Goal: Information Seeking & Learning: Find specific fact

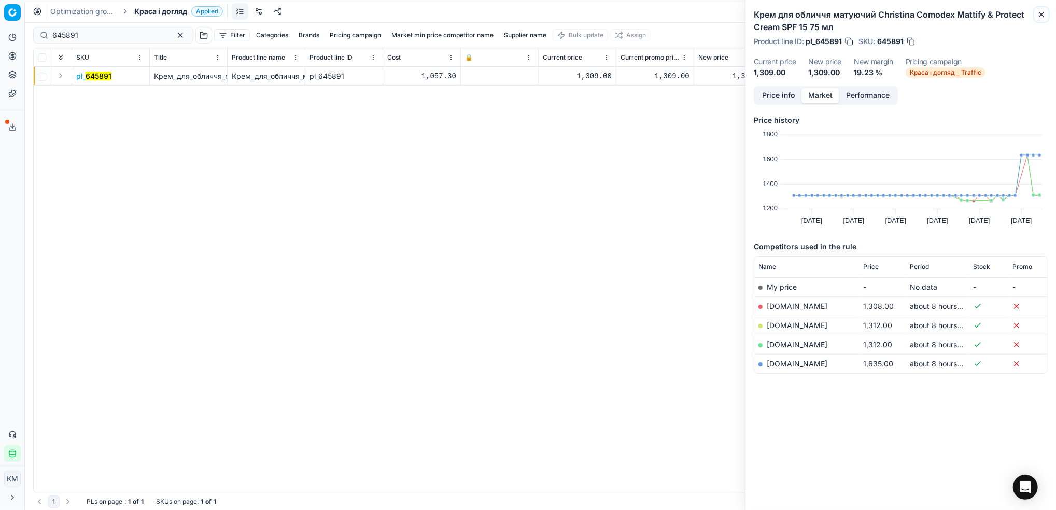
click at [1038, 17] on icon "button" at bounding box center [1041, 14] width 8 height 8
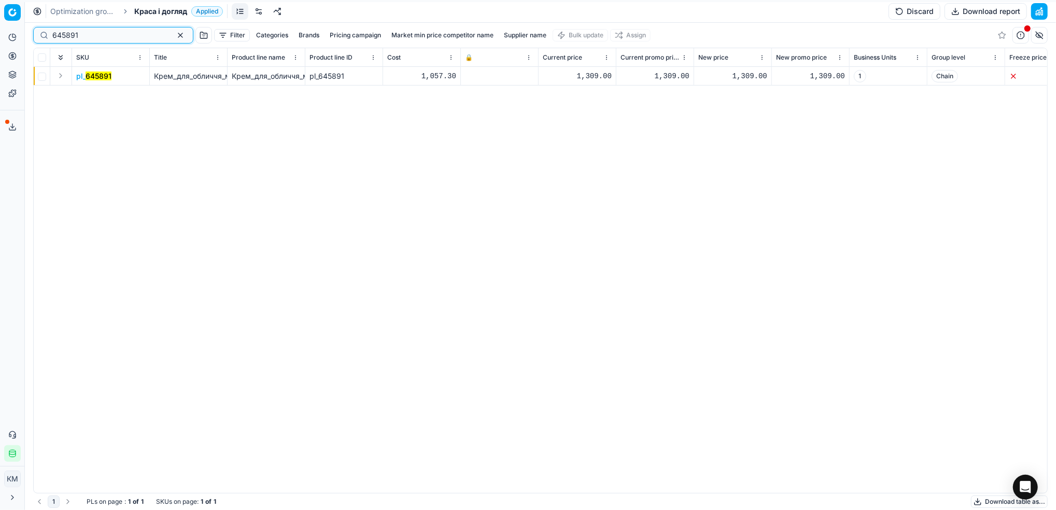
drag, startPoint x: 87, startPoint y: 33, endPoint x: 25, endPoint y: 34, distance: 61.7
click at [25, 34] on div "Pricing platform Analytics Pricing Product portfolio Templates Export service 6…" at bounding box center [528, 255] width 1056 height 510
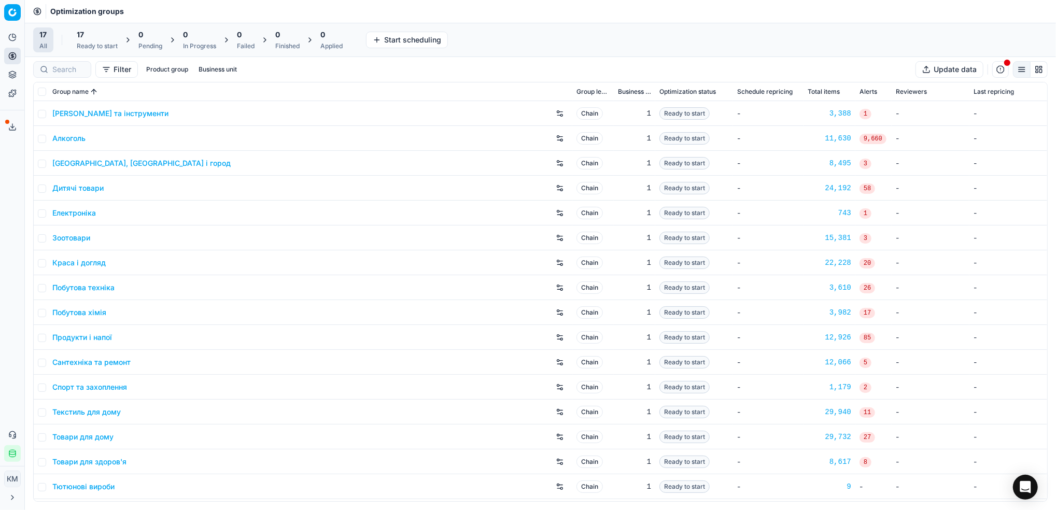
click at [100, 263] on link "Краса і догляд" at bounding box center [78, 263] width 53 height 10
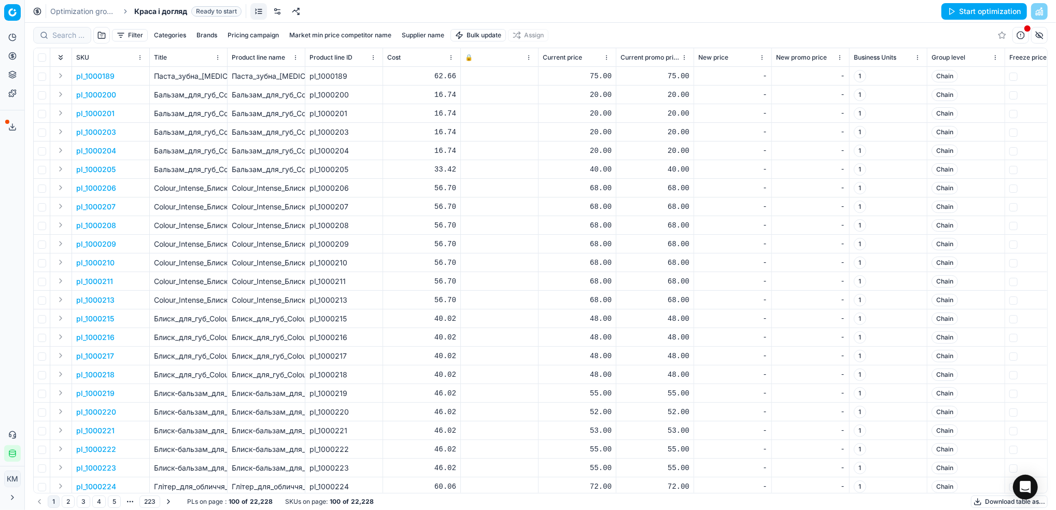
click at [416, 34] on button "Supplier name" at bounding box center [422, 35] width 51 height 12
type input "арікол"
click at [475, 157] on button "Apply" at bounding box center [472, 158] width 25 height 12
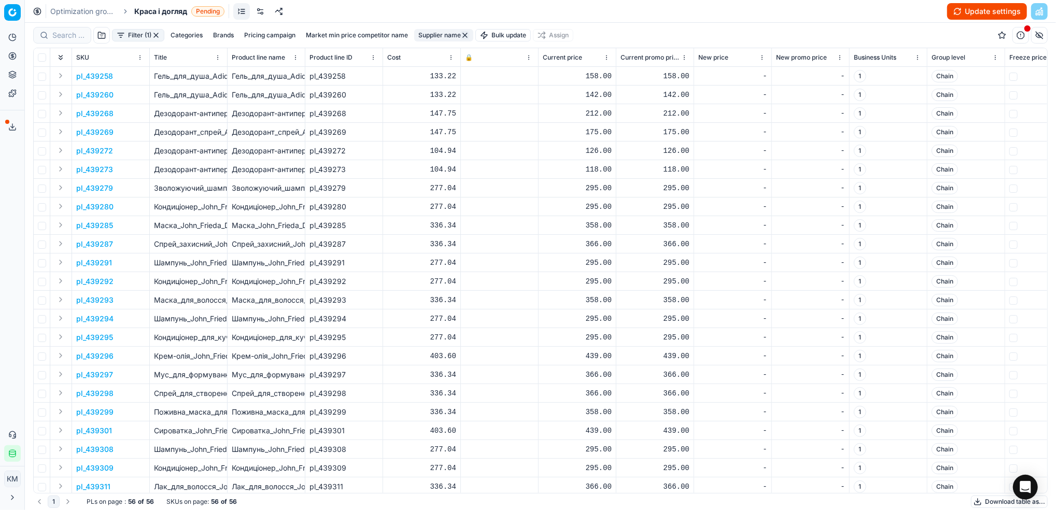
click at [985, 502] on button "Download table as..." at bounding box center [1009, 501] width 77 height 12
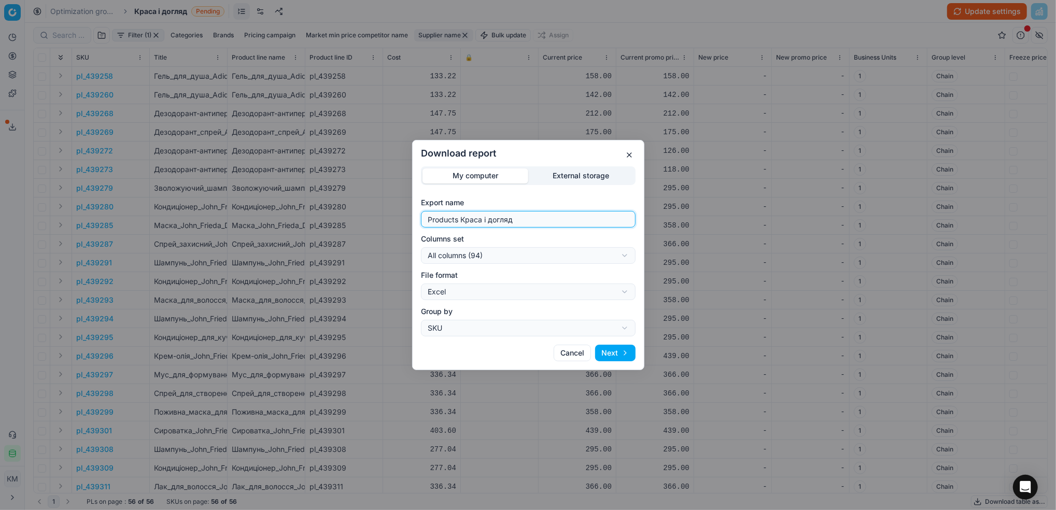
drag, startPoint x: 574, startPoint y: 222, endPoint x: 403, endPoint y: 207, distance: 171.7
click at [403, 207] on div "Download report My computer External storage Export name Products Краса і догля…" at bounding box center [528, 255] width 1056 height 510
type input "арікол"
click at [619, 357] on button "Next" at bounding box center [615, 353] width 40 height 17
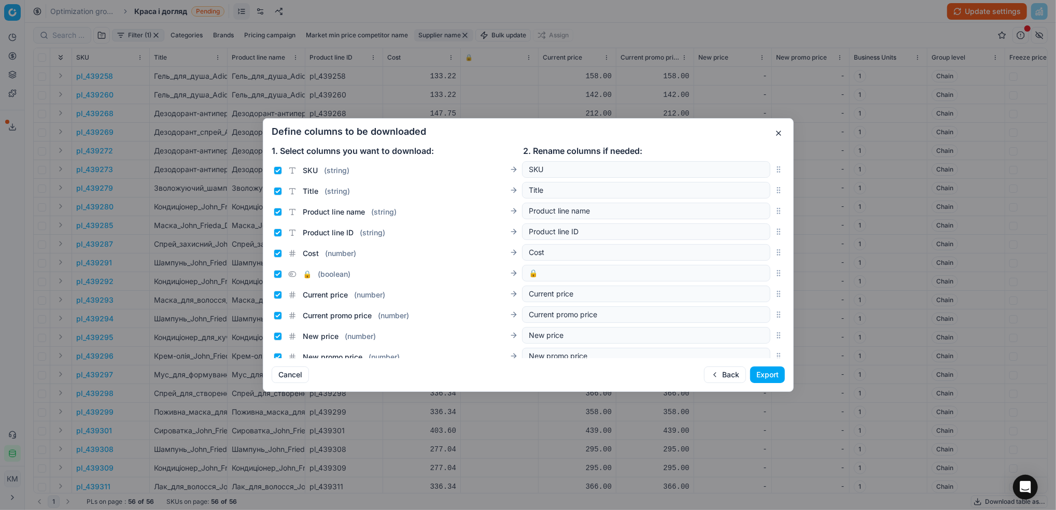
click at [766, 372] on button "Export" at bounding box center [767, 374] width 35 height 17
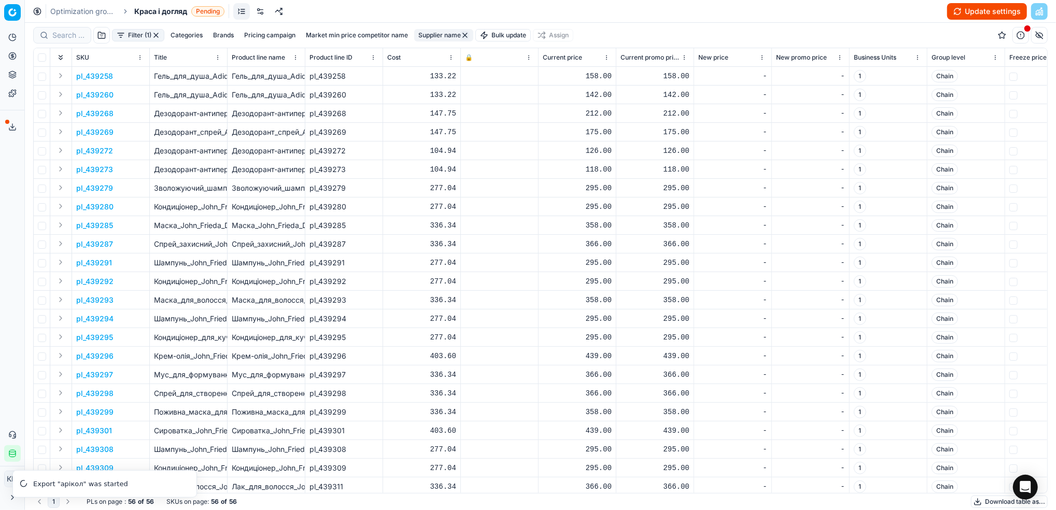
click at [89, 11] on link "Optimization groups" at bounding box center [83, 11] width 66 height 10
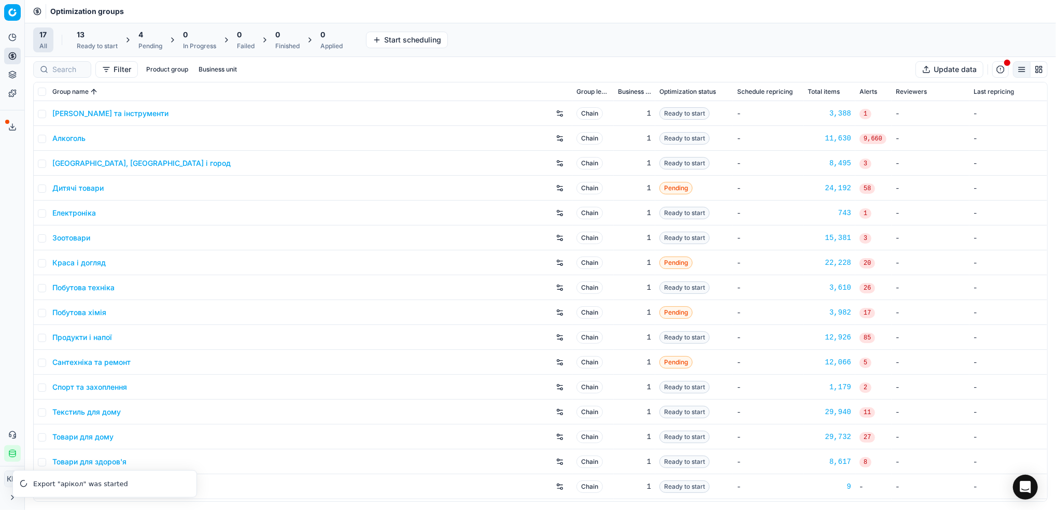
click at [95, 190] on link "Дитячі товари" at bounding box center [77, 188] width 51 height 10
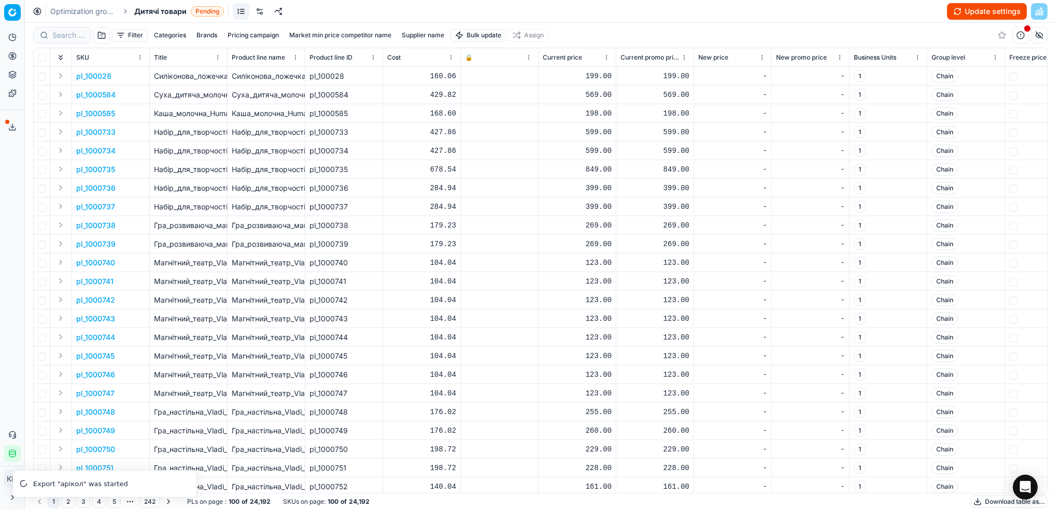
click at [416, 39] on button "Supplier name" at bounding box center [422, 35] width 51 height 12
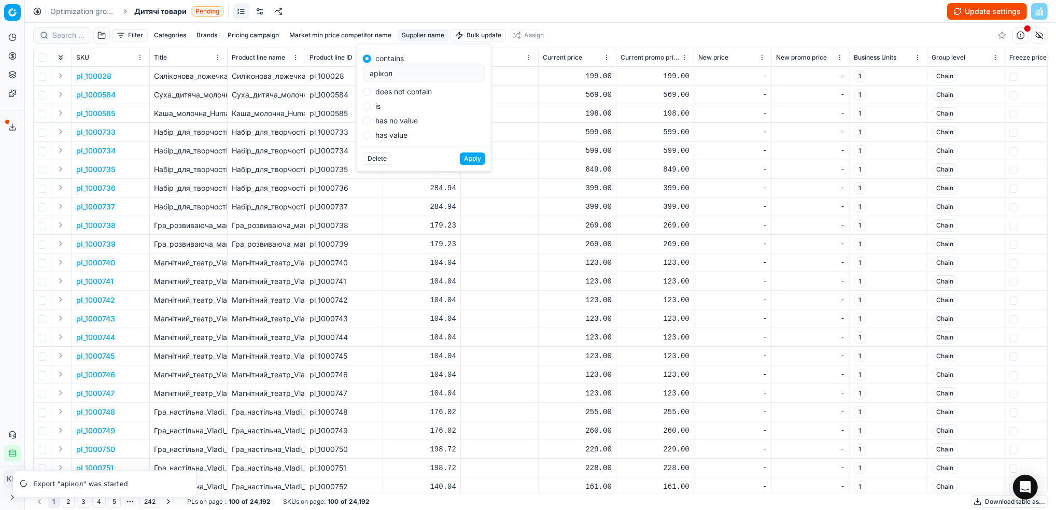
type input "арікол"
click at [475, 155] on button "Apply" at bounding box center [472, 158] width 25 height 12
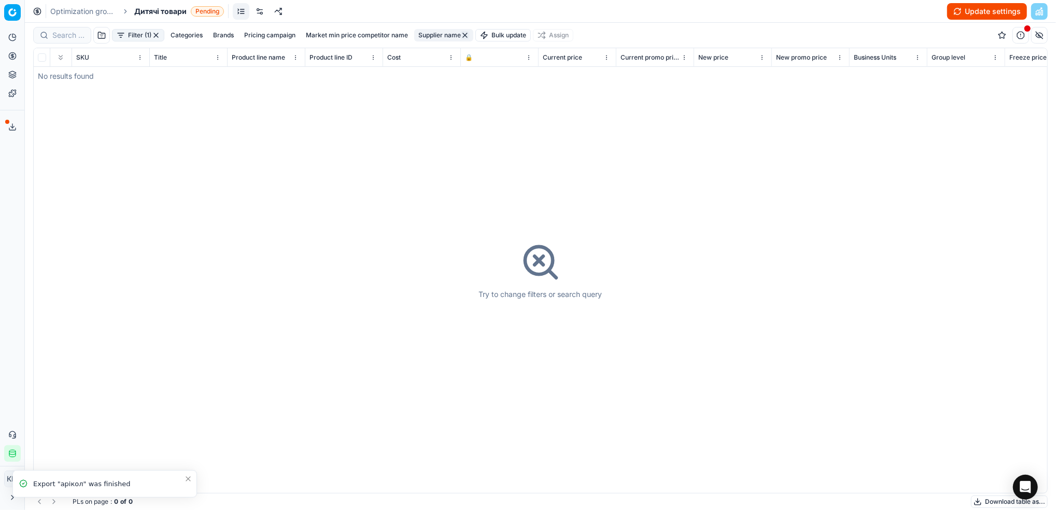
click at [9, 123] on icon at bounding box center [12, 127] width 8 height 8
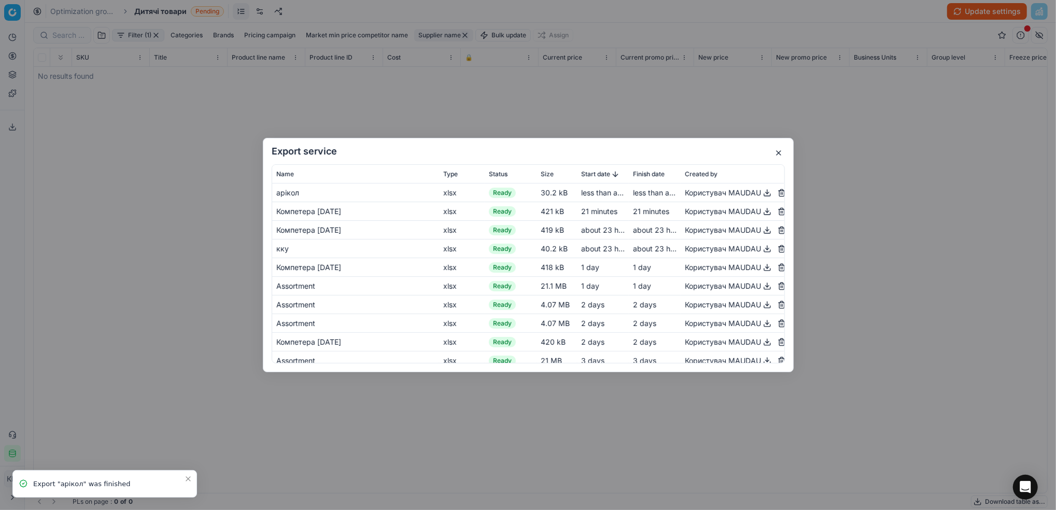
click at [761, 194] on button "button" at bounding box center [767, 193] width 12 height 12
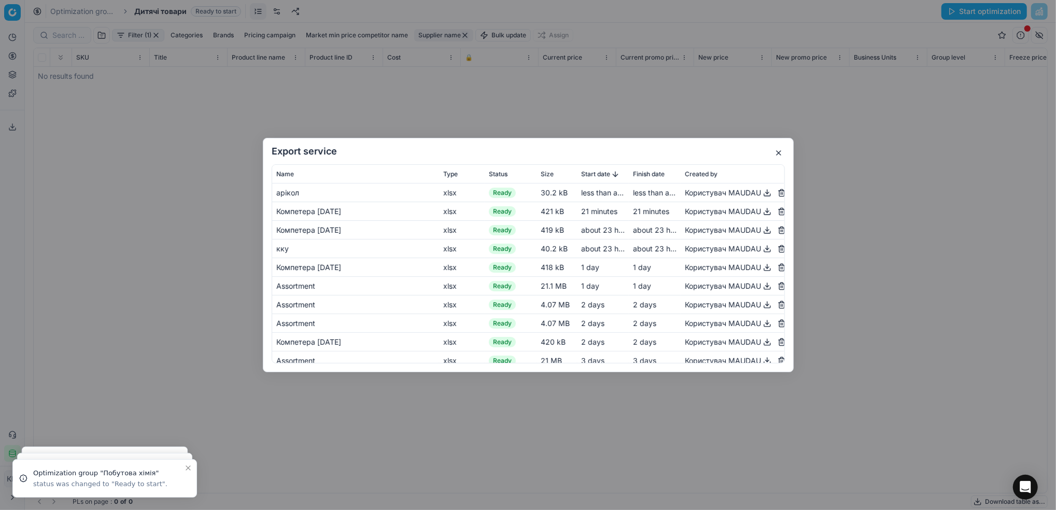
click at [777, 158] on button "button" at bounding box center [778, 153] width 12 height 12
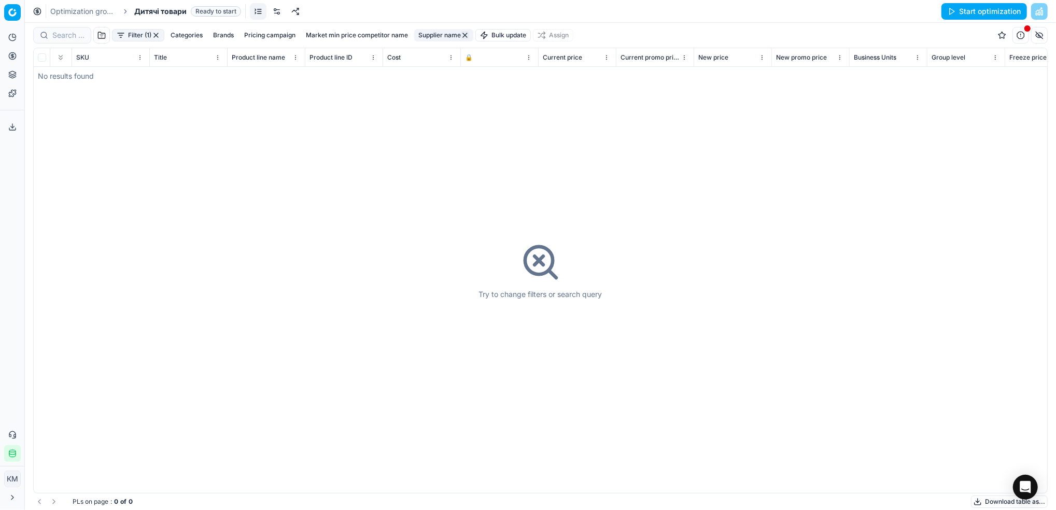
click at [91, 13] on link "Optimization groups" at bounding box center [83, 11] width 66 height 10
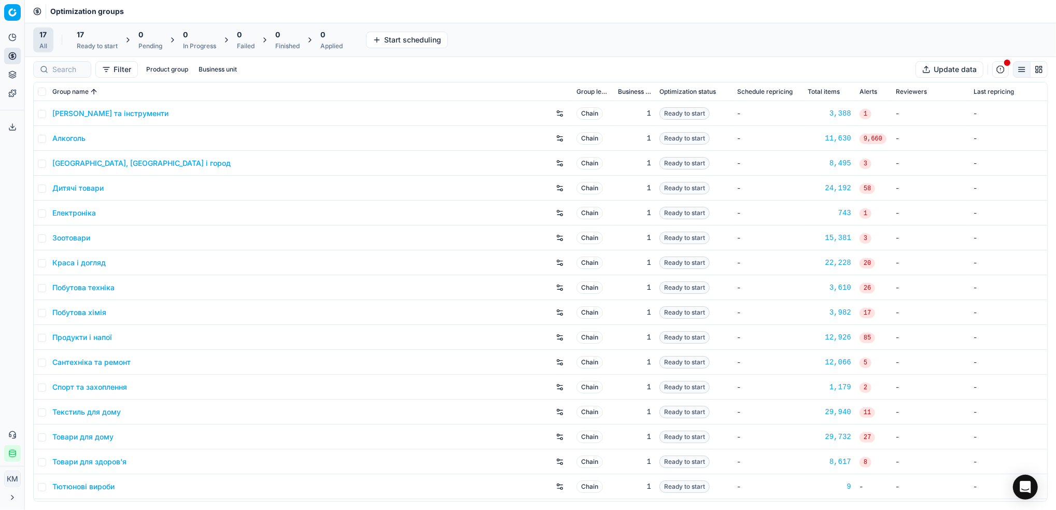
click at [77, 258] on link "Краса і догляд" at bounding box center [78, 263] width 53 height 10
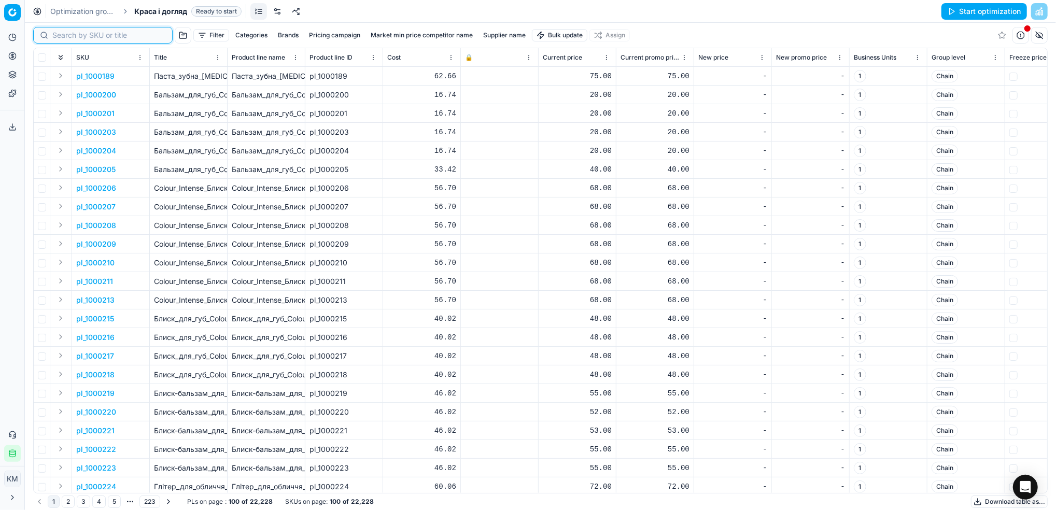
click at [70, 38] on input at bounding box center [108, 35] width 113 height 10
paste input "439299"
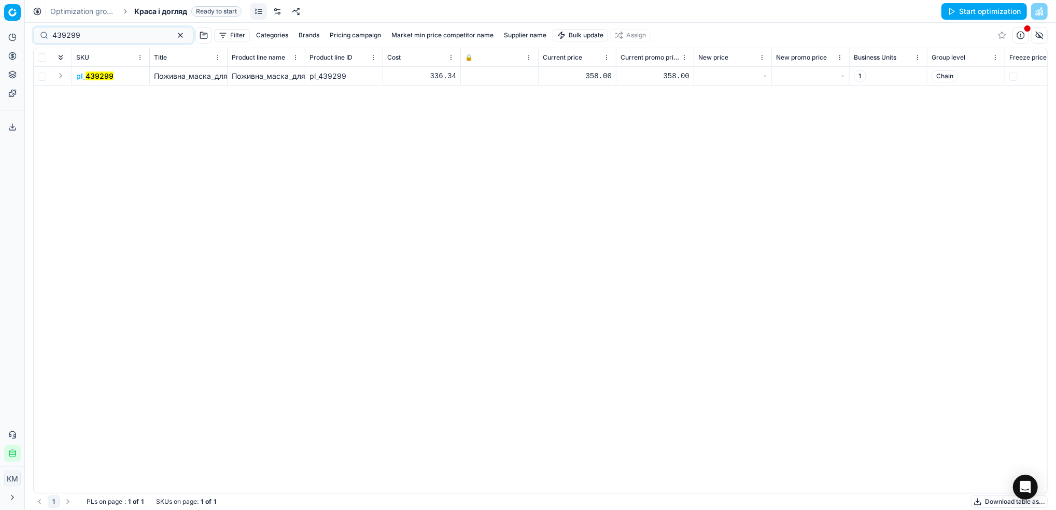
click at [105, 82] on td "pl_ 439299" at bounding box center [111, 76] width 78 height 19
click at [107, 77] on mark "439299" at bounding box center [100, 76] width 28 height 9
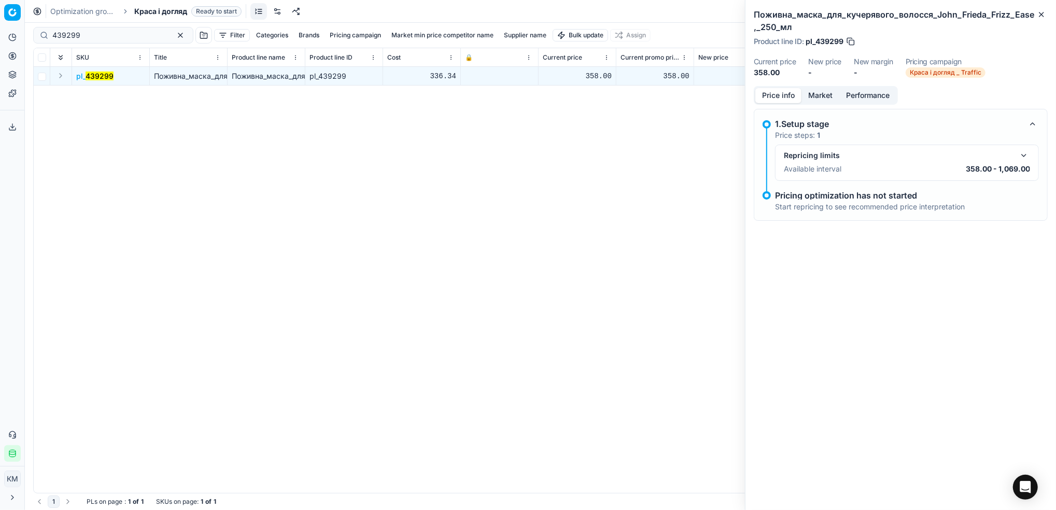
click at [826, 93] on button "Market" at bounding box center [820, 95] width 38 height 15
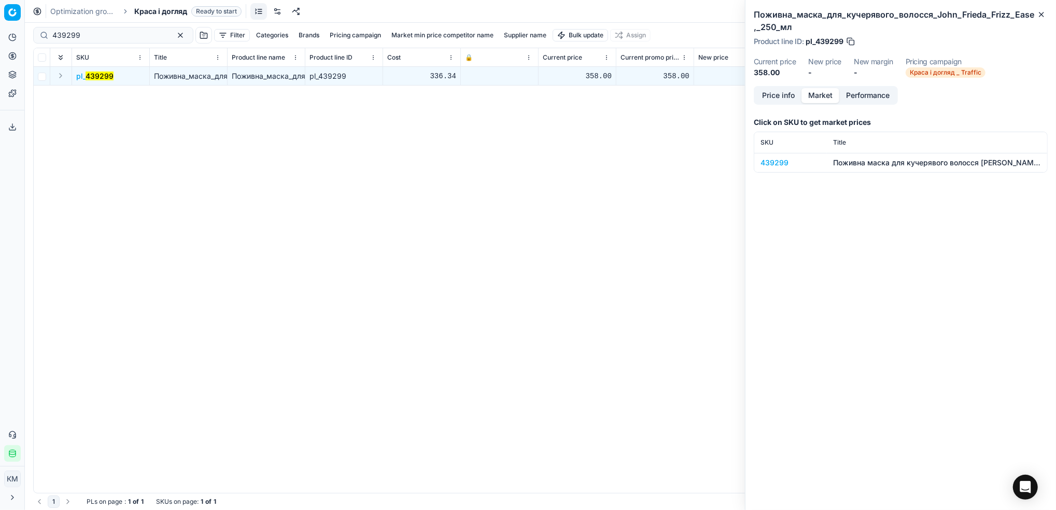
click at [773, 165] on div "439299" at bounding box center [790, 163] width 60 height 10
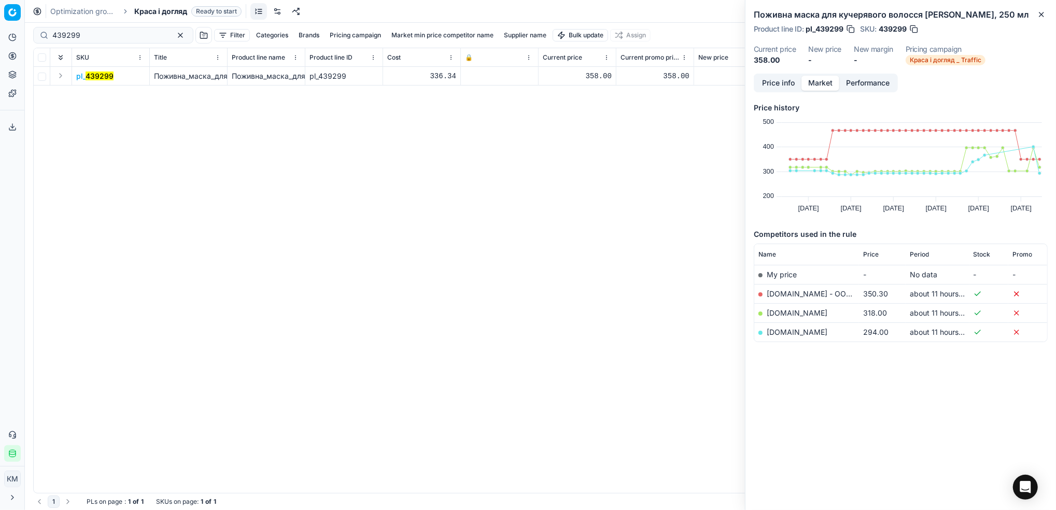
click at [769, 317] on link "[DOMAIN_NAME]" at bounding box center [796, 312] width 61 height 9
click at [790, 336] on link "[DOMAIN_NAME]" at bounding box center [796, 332] width 61 height 9
drag, startPoint x: 102, startPoint y: 39, endPoint x: 35, endPoint y: 33, distance: 67.7
click at [0, 32] on html "Pricing platform Analytics Pricing Product portfolio Templates Export service 6…" at bounding box center [528, 255] width 1056 height 510
paste input "85"
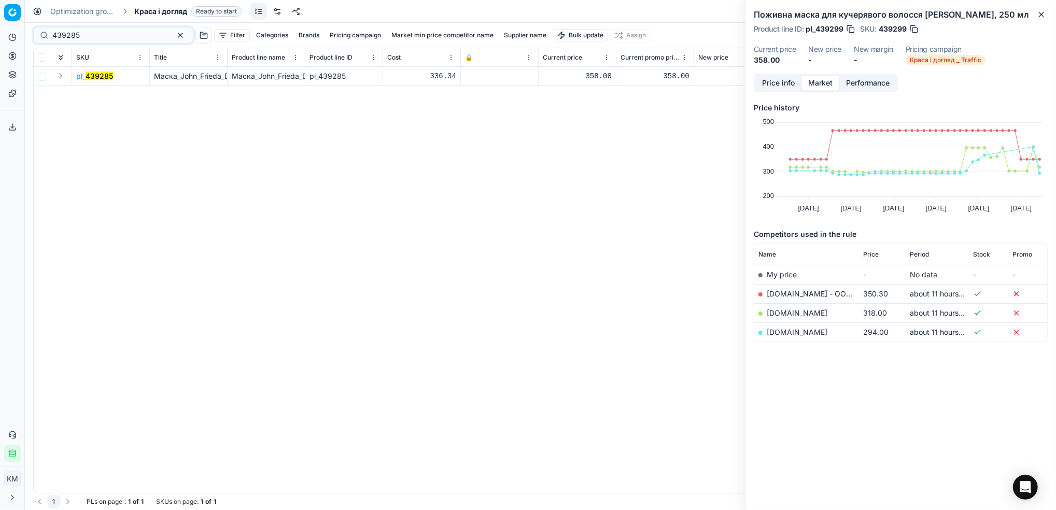
click at [100, 74] on mark "439285" at bounding box center [99, 76] width 27 height 9
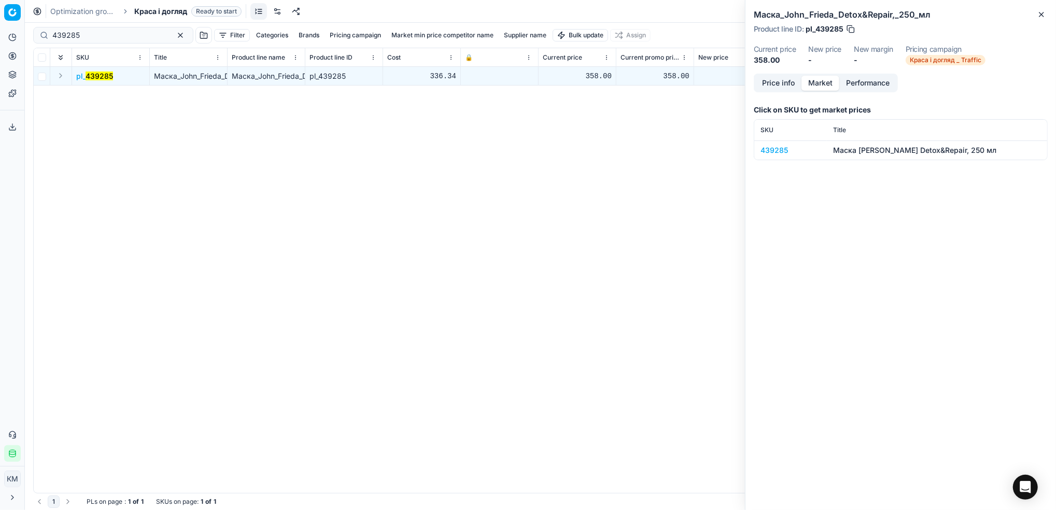
click at [764, 151] on div "439285" at bounding box center [790, 150] width 60 height 10
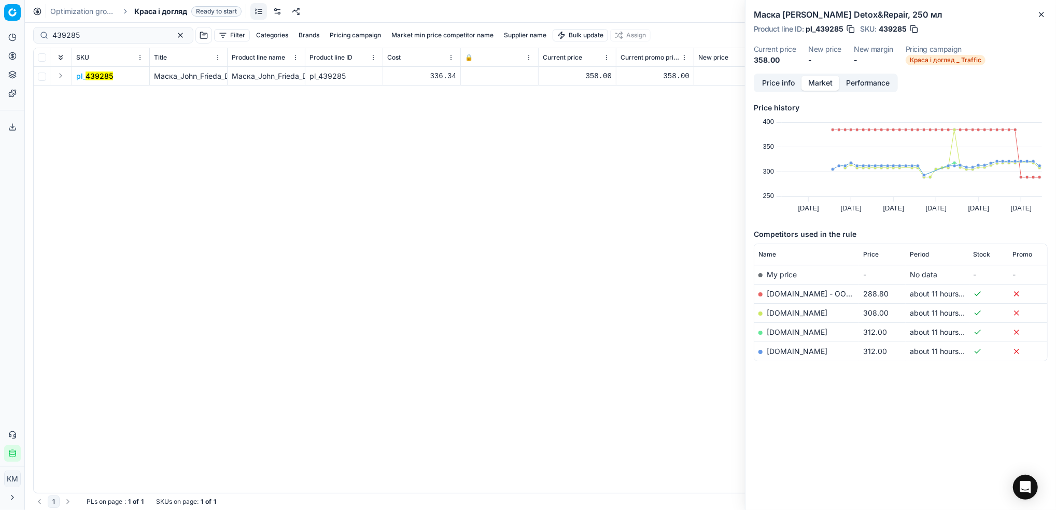
click at [811, 290] on link "[DOMAIN_NAME] - ООО «Эпицентр К»" at bounding box center [834, 293] width 136 height 9
drag, startPoint x: 94, startPoint y: 38, endPoint x: 19, endPoint y: 32, distance: 75.9
click at [19, 32] on div "Pricing platform Analytics Pricing Product portfolio Templates Export service 6…" at bounding box center [528, 255] width 1056 height 510
paste input "322"
type input "439322"
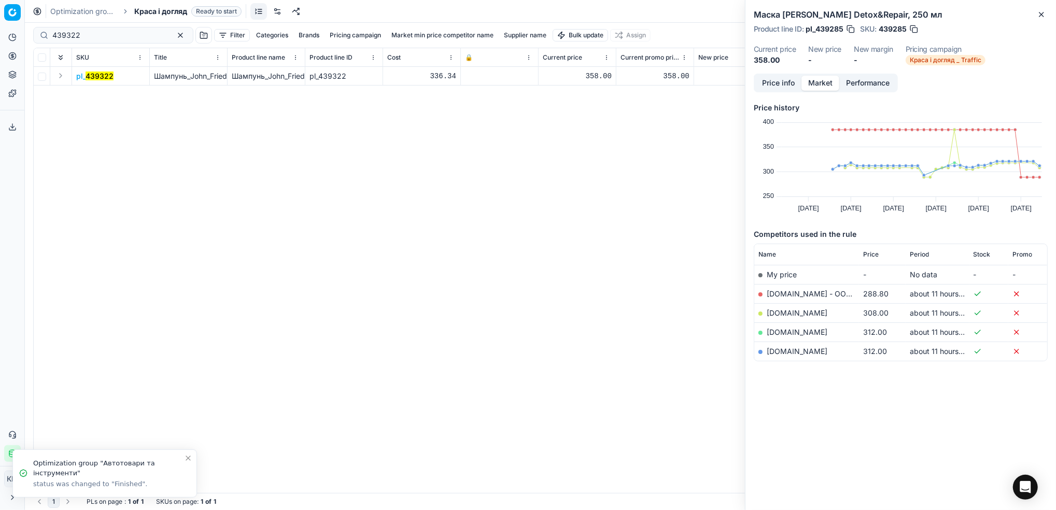
click at [102, 75] on mark "439322" at bounding box center [100, 76] width 28 height 9
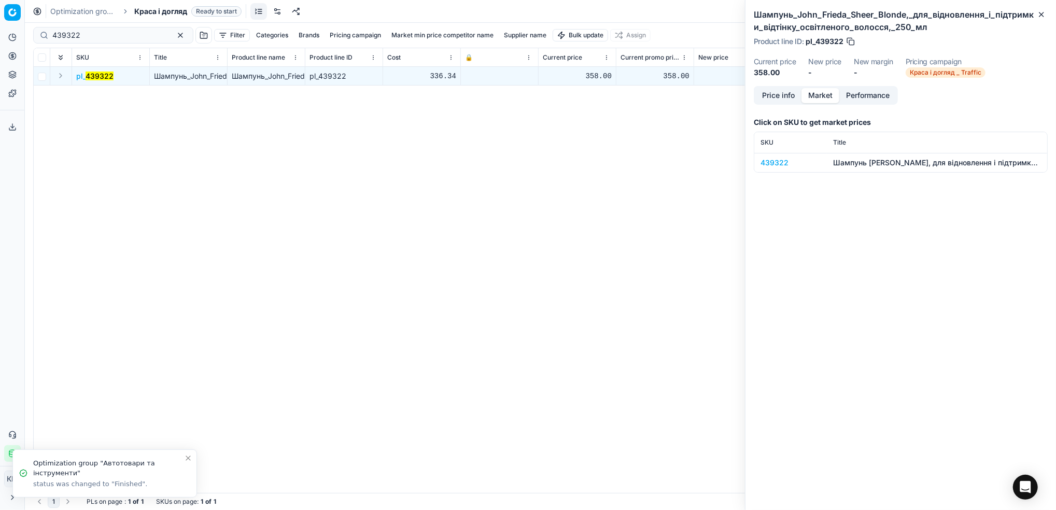
click at [773, 162] on div "439322" at bounding box center [790, 163] width 60 height 10
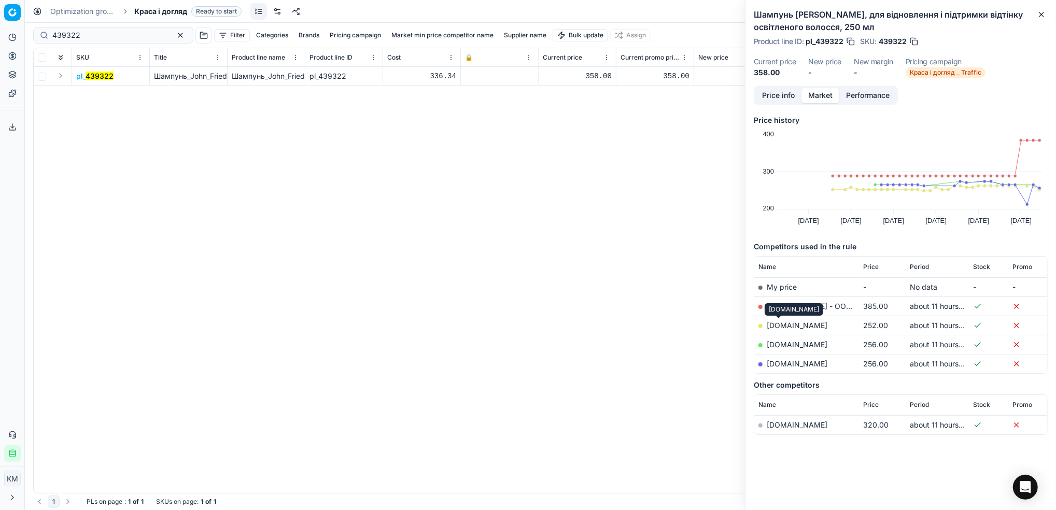
click at [779, 326] on link "[DOMAIN_NAME]" at bounding box center [796, 325] width 61 height 9
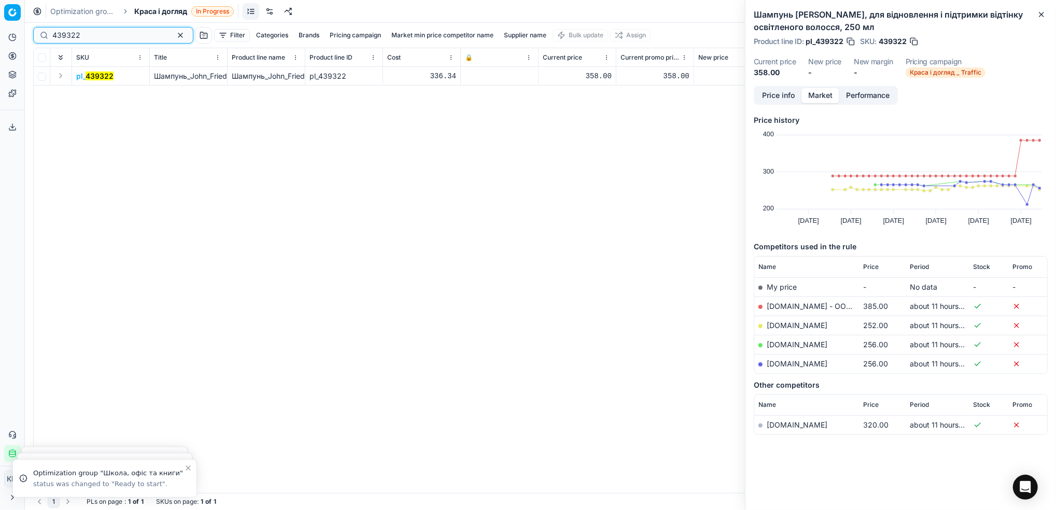
drag, startPoint x: 53, startPoint y: 32, endPoint x: 28, endPoint y: 33, distance: 24.9
click at [28, 33] on div "Pricing platform Analytics Pricing Product portfolio Templates Export service 6…" at bounding box center [528, 255] width 1056 height 510
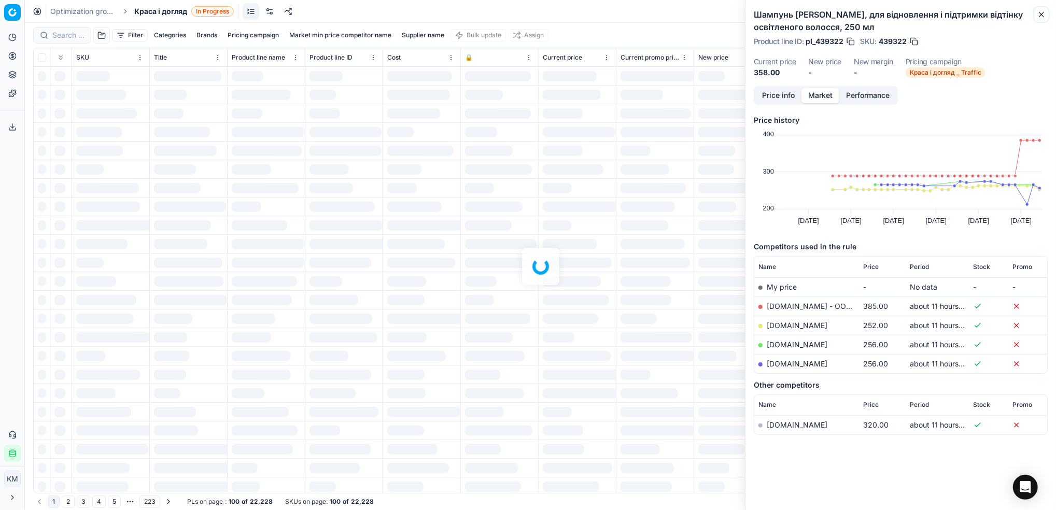
click at [1039, 17] on icon "button" at bounding box center [1041, 14] width 8 height 8
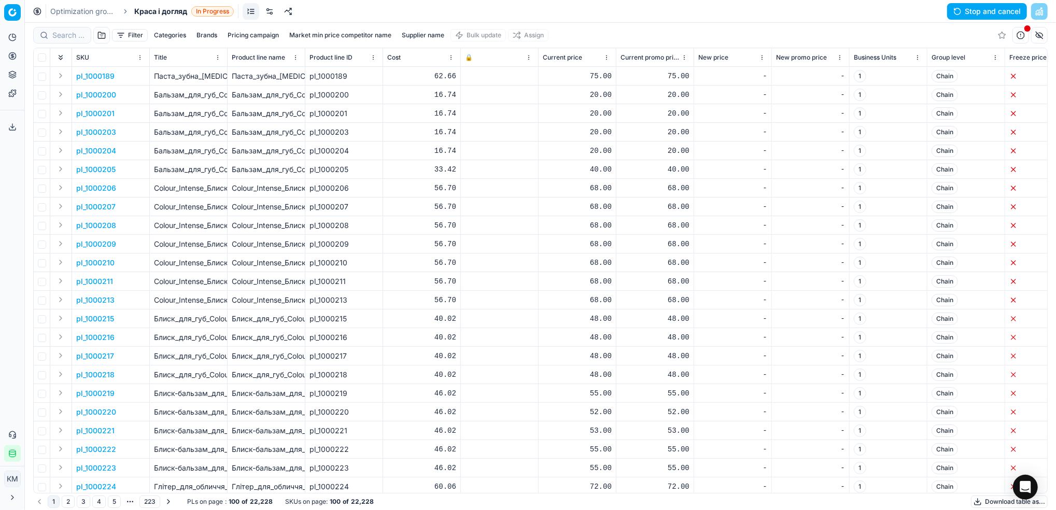
click at [425, 35] on button "Supplier name" at bounding box center [422, 35] width 51 height 12
type input "веледа"
click at [466, 154] on button "Apply" at bounding box center [472, 158] width 25 height 12
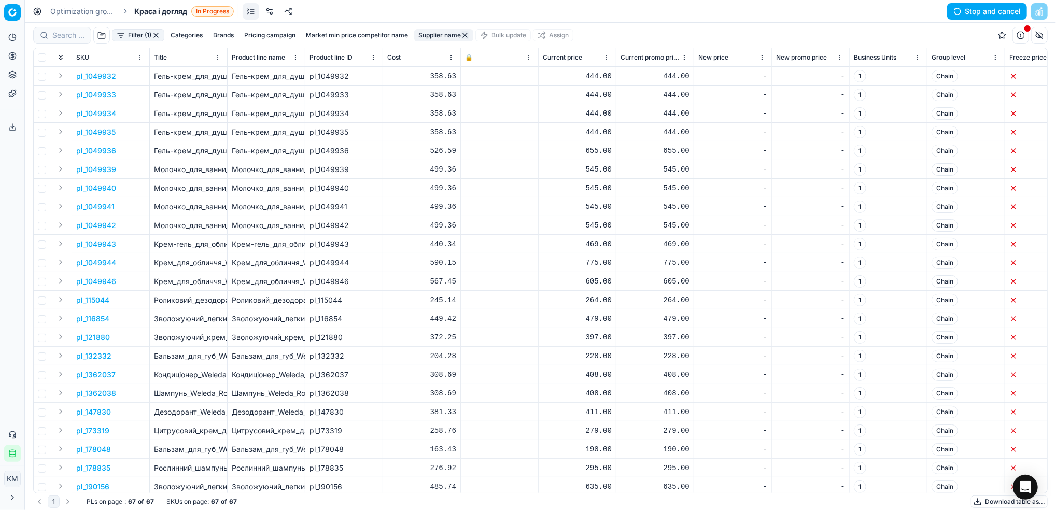
click at [981, 501] on button "Download table as..." at bounding box center [1009, 501] width 77 height 12
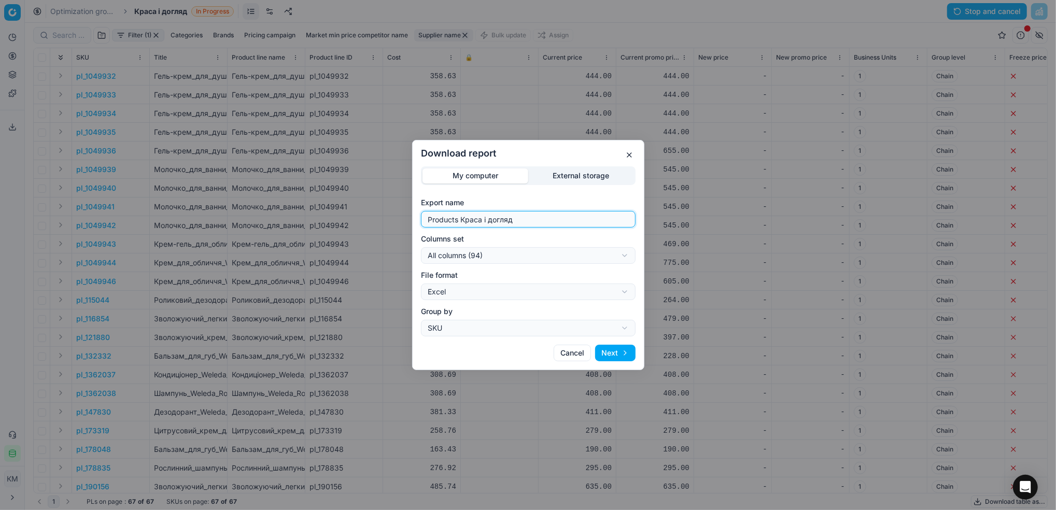
drag, startPoint x: 436, startPoint y: 202, endPoint x: 358, endPoint y: 191, distance: 78.9
click at [358, 191] on div "Download report My computer External storage Export name Products Краса і догля…" at bounding box center [528, 255] width 1056 height 510
type input "веледа"
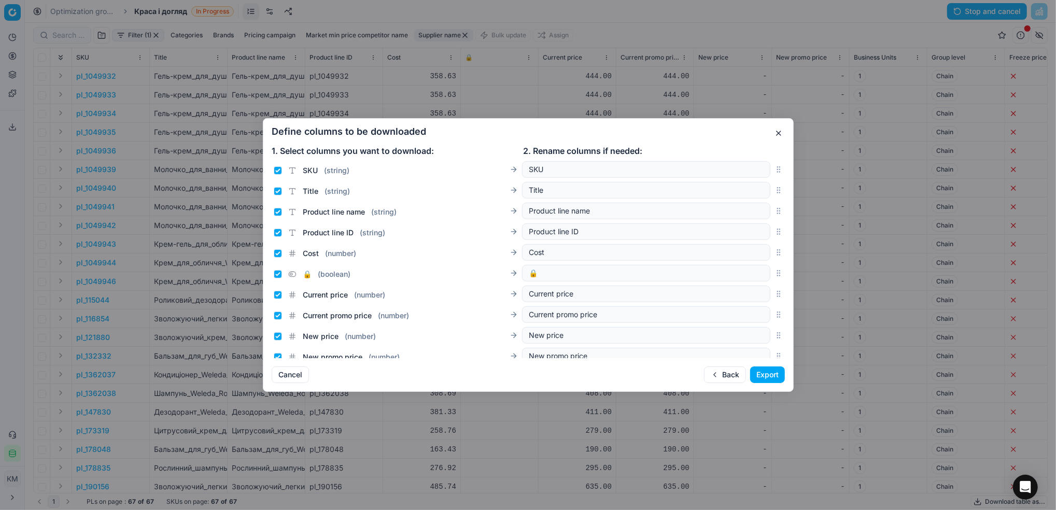
click at [765, 374] on button "Export" at bounding box center [767, 374] width 35 height 17
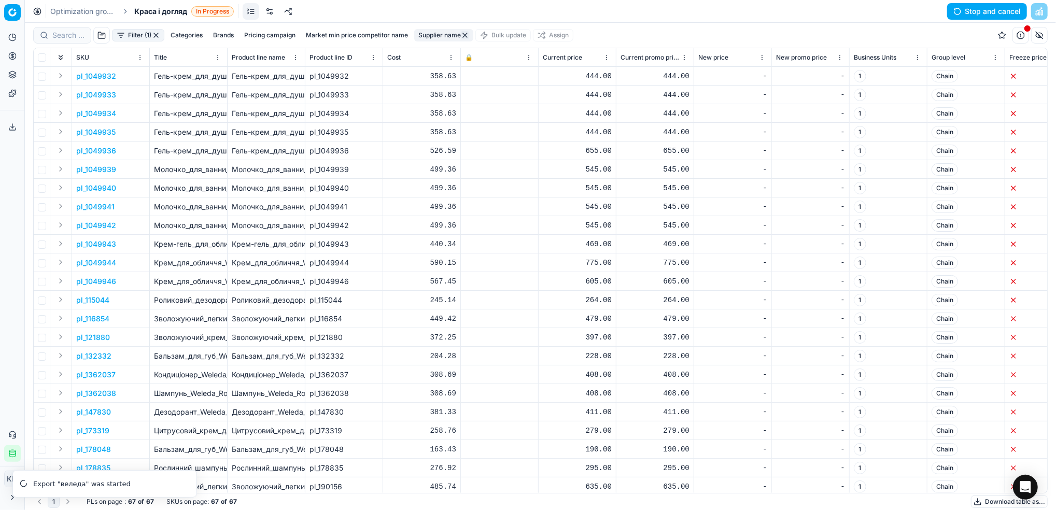
drag, startPoint x: 80, startPoint y: 8, endPoint x: 86, endPoint y: 8, distance: 5.7
click at [80, 8] on link "Optimization groups" at bounding box center [83, 11] width 66 height 10
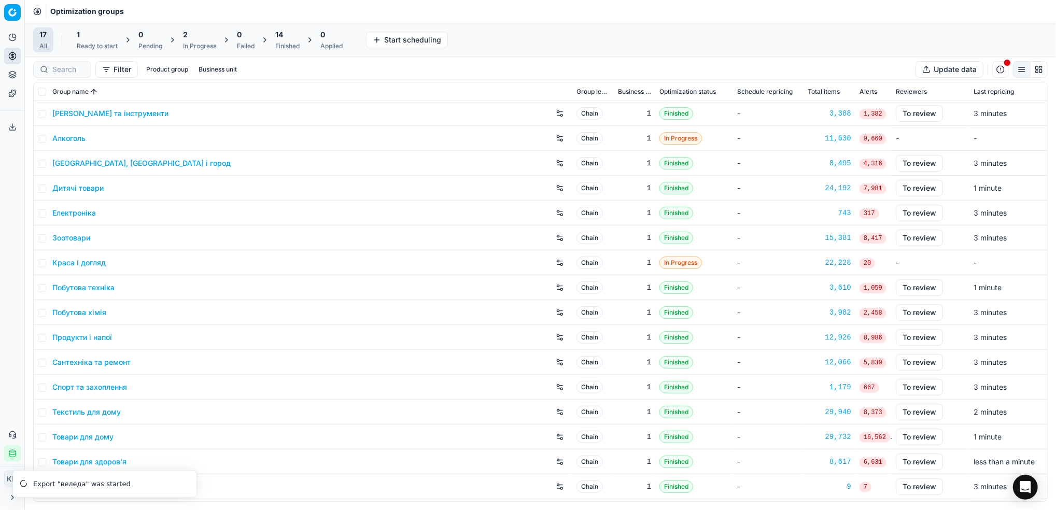
click at [94, 189] on link "Дитячі товари" at bounding box center [77, 188] width 51 height 10
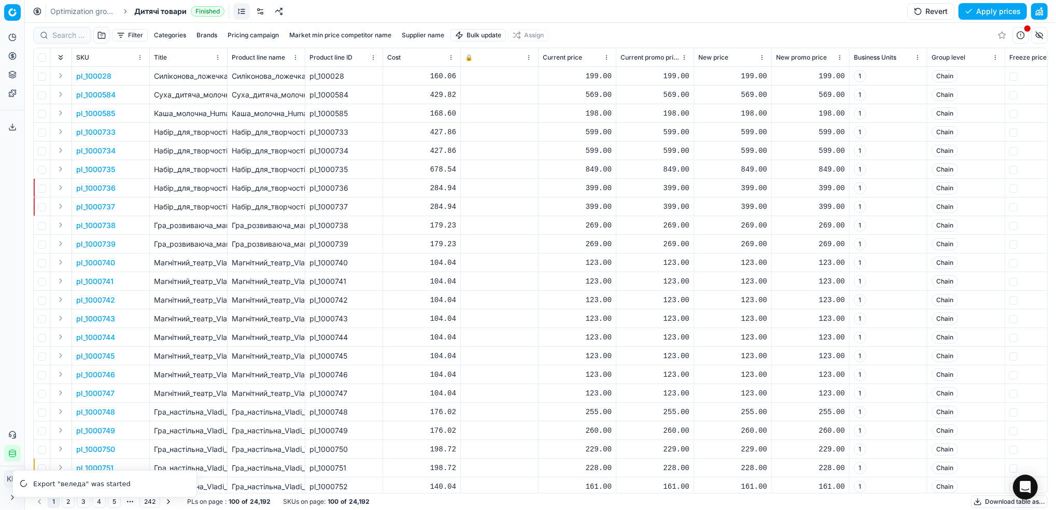
click at [419, 34] on button "Supplier name" at bounding box center [422, 35] width 51 height 12
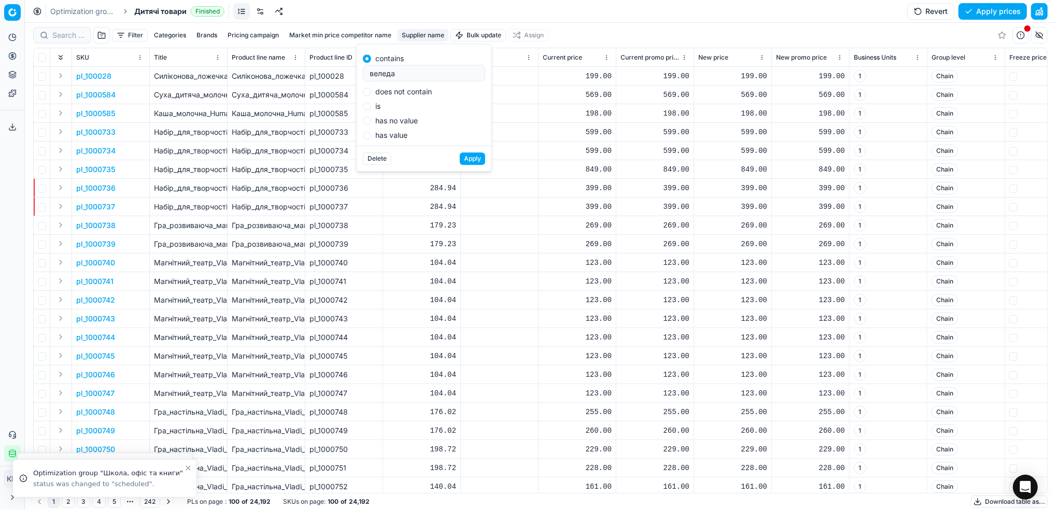
type input "веледа"
click at [473, 155] on button "Apply" at bounding box center [472, 158] width 25 height 12
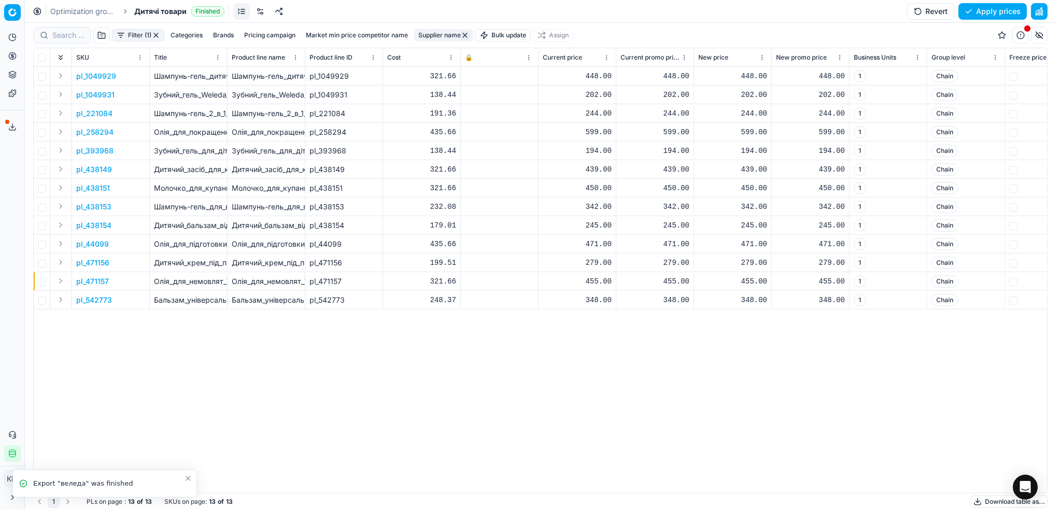
click at [191, 482] on icon "Close toast" at bounding box center [188, 478] width 8 height 8
click at [998, 502] on button "Download table as..." at bounding box center [1009, 501] width 77 height 12
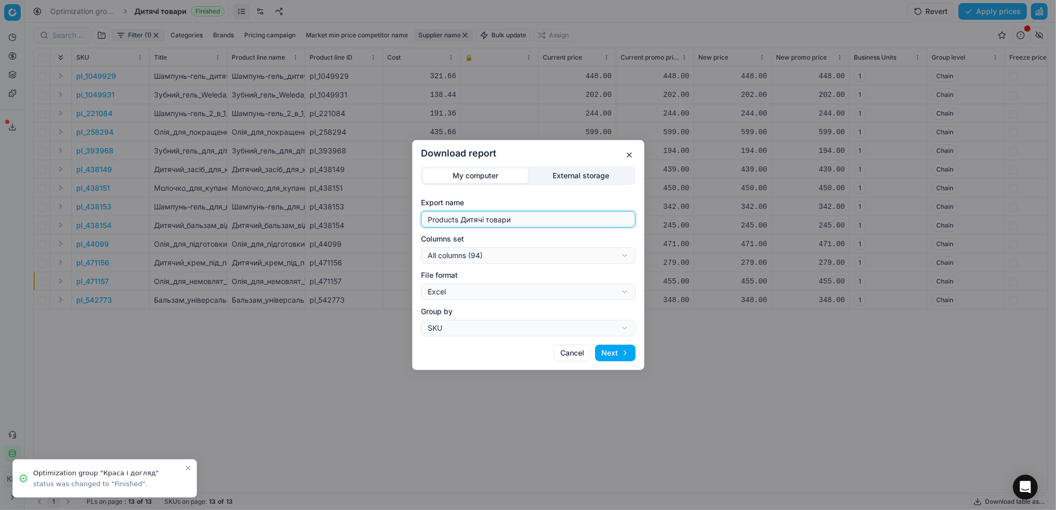
drag, startPoint x: 562, startPoint y: 221, endPoint x: 363, endPoint y: 218, distance: 199.0
click at [363, 218] on div "Download report My computer External storage Export name Products Дитячі товари…" at bounding box center [528, 255] width 1056 height 510
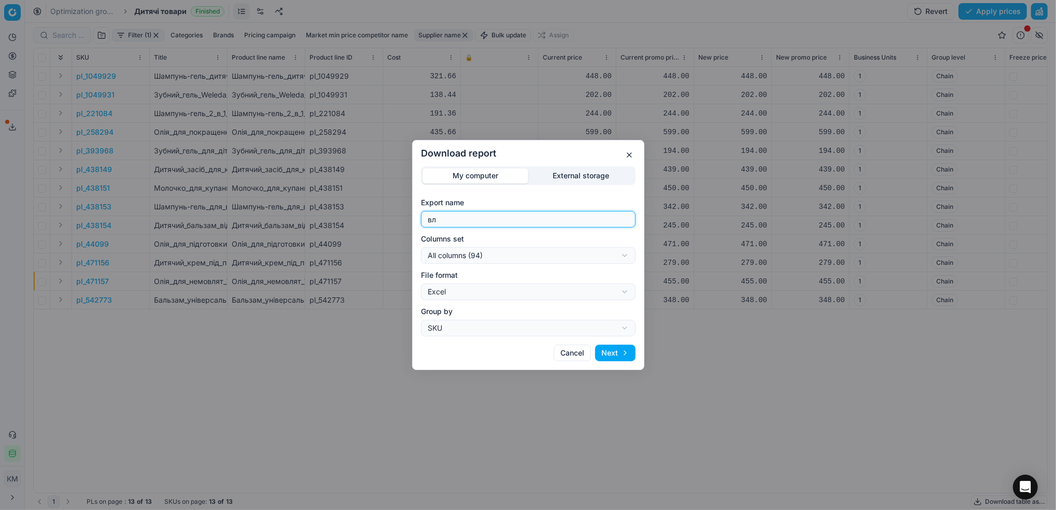
type input "вл"
click at [615, 353] on button "Next" at bounding box center [615, 353] width 40 height 17
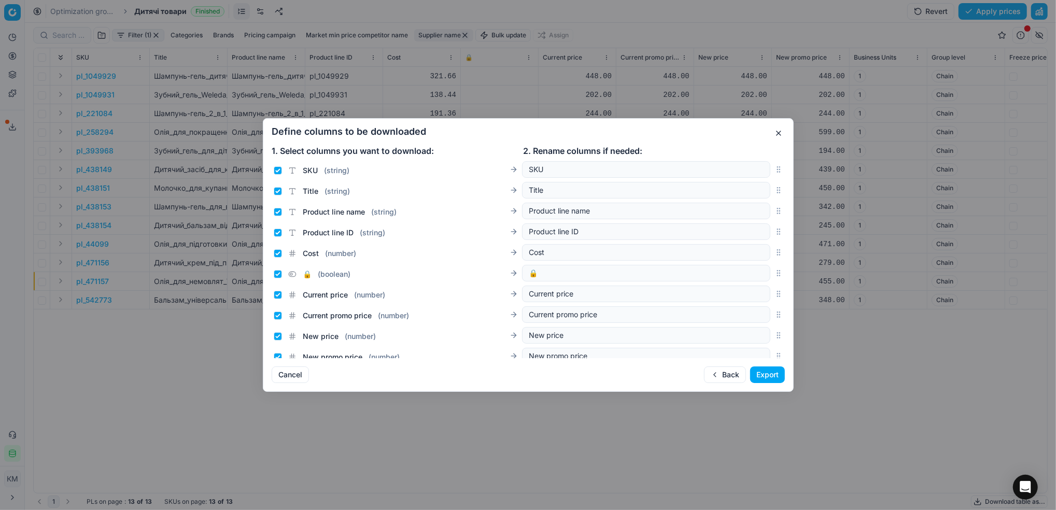
click at [755, 371] on button "Export" at bounding box center [767, 374] width 35 height 17
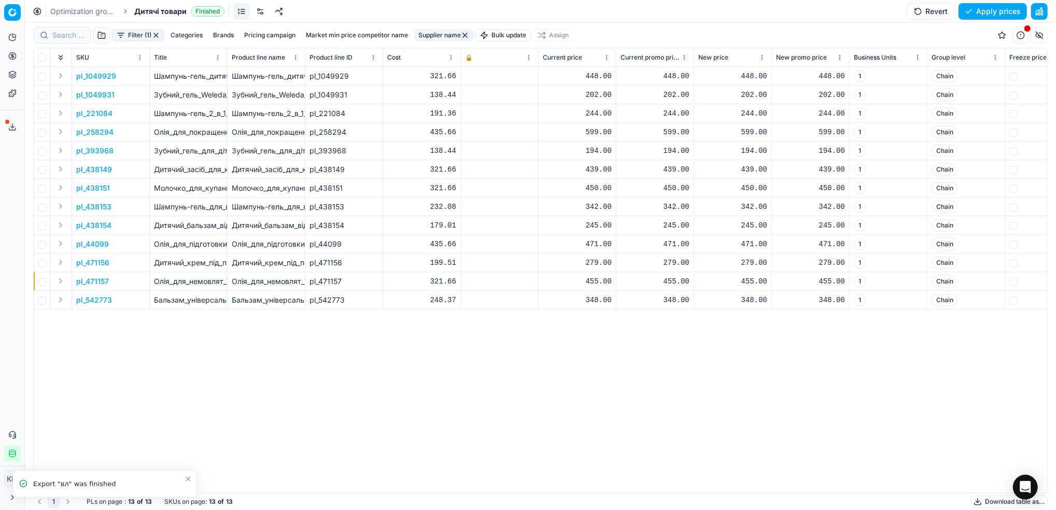
click at [11, 123] on icon at bounding box center [12, 127] width 8 height 8
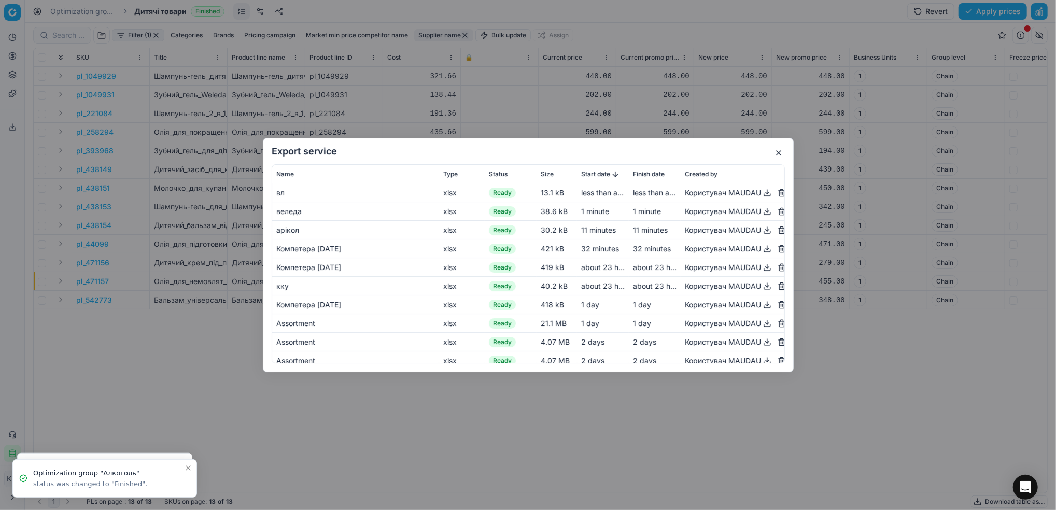
click at [761, 213] on button "button" at bounding box center [767, 211] width 12 height 12
drag, startPoint x: 648, startPoint y: 189, endPoint x: 657, endPoint y: 191, distance: 8.4
click at [648, 189] on span "less than a minute" at bounding box center [663, 192] width 61 height 9
click at [761, 197] on button "button" at bounding box center [767, 193] width 12 height 12
click at [780, 157] on button "button" at bounding box center [778, 153] width 12 height 12
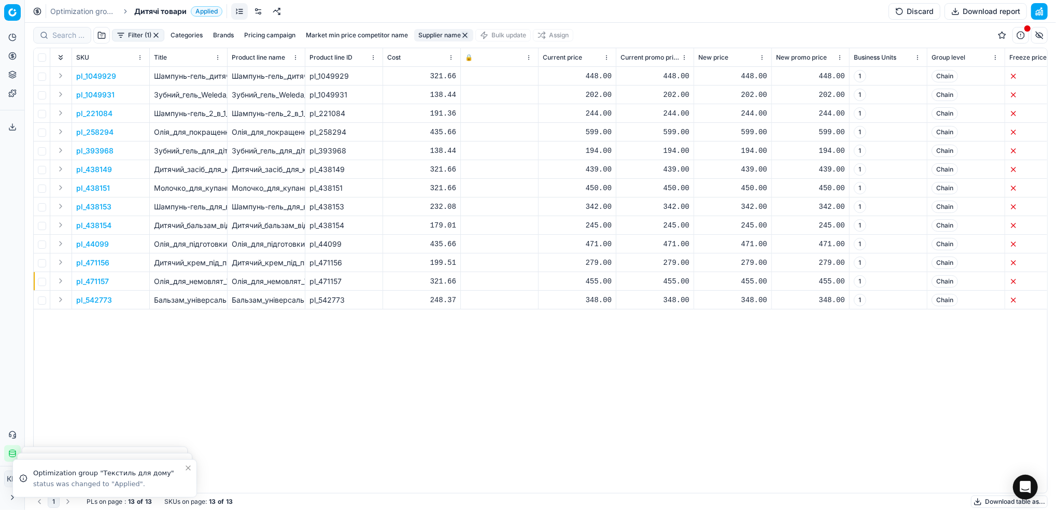
click at [89, 10] on link "Optimization groups" at bounding box center [83, 11] width 66 height 10
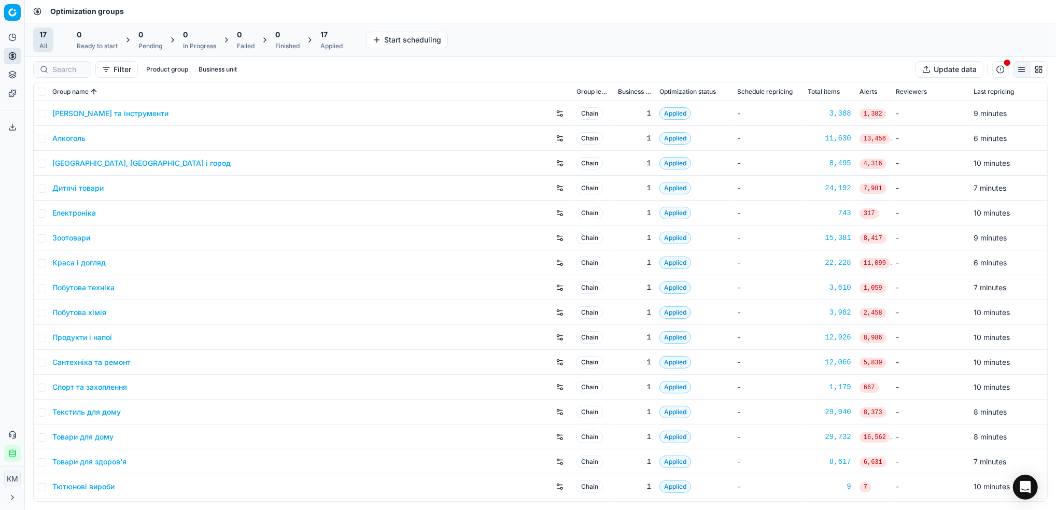
click at [88, 265] on link "Краса і догляд" at bounding box center [78, 263] width 53 height 10
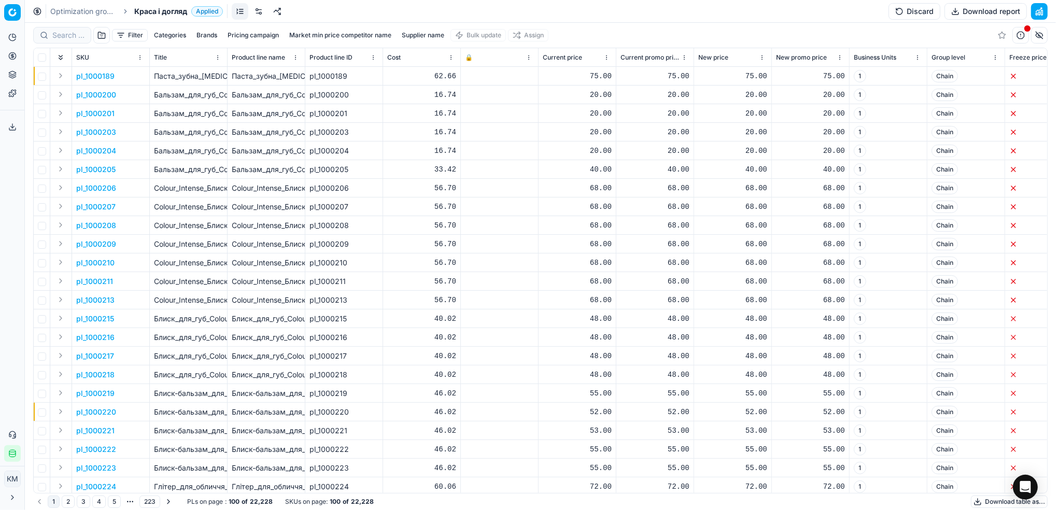
click at [74, 40] on div at bounding box center [62, 35] width 58 height 17
paste input "471159"
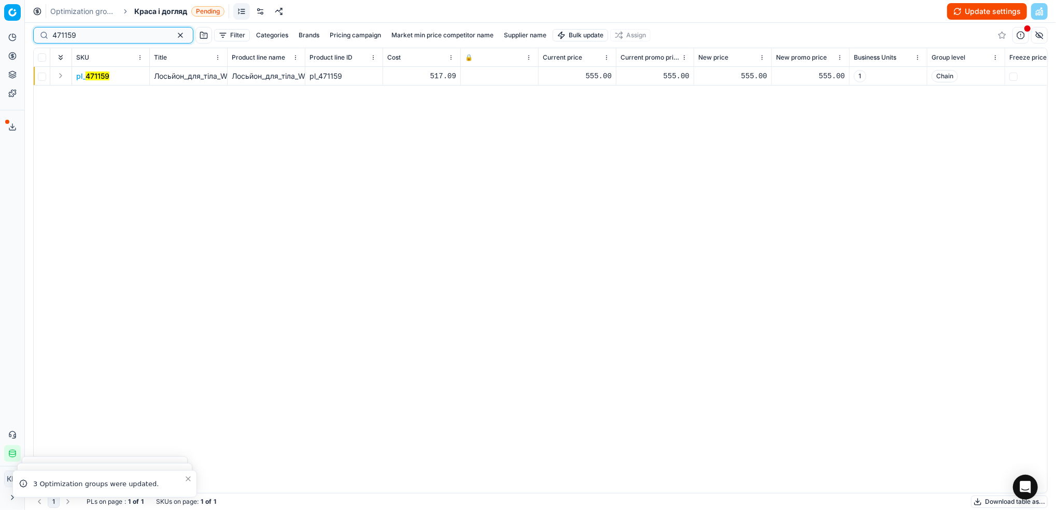
drag, startPoint x: 108, startPoint y: 38, endPoint x: 67, endPoint y: 35, distance: 40.5
click at [6, 31] on div "Pricing platform Analytics Pricing Product portfolio Templates Export service 6…" at bounding box center [528, 255] width 1056 height 510
click at [100, 76] on mark "471159" at bounding box center [98, 76] width 24 height 9
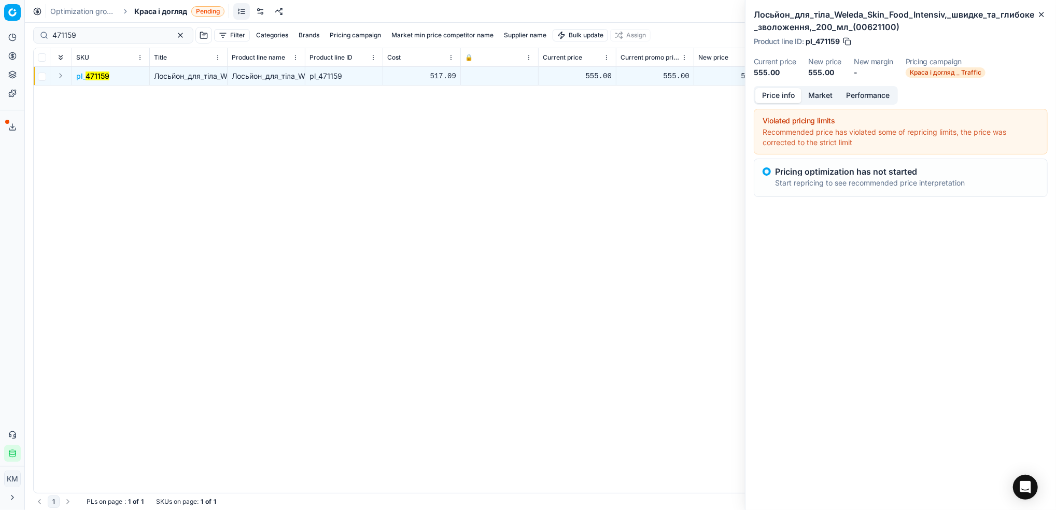
click at [825, 99] on button "Market" at bounding box center [820, 95] width 38 height 15
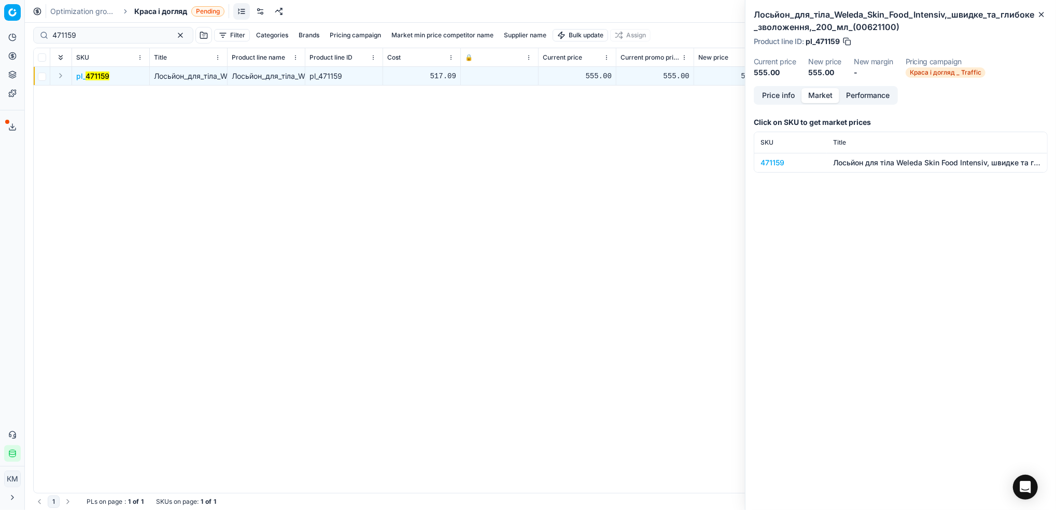
click at [769, 167] on td "471159" at bounding box center [790, 162] width 73 height 19
click at [775, 163] on div "471159" at bounding box center [790, 163] width 60 height 10
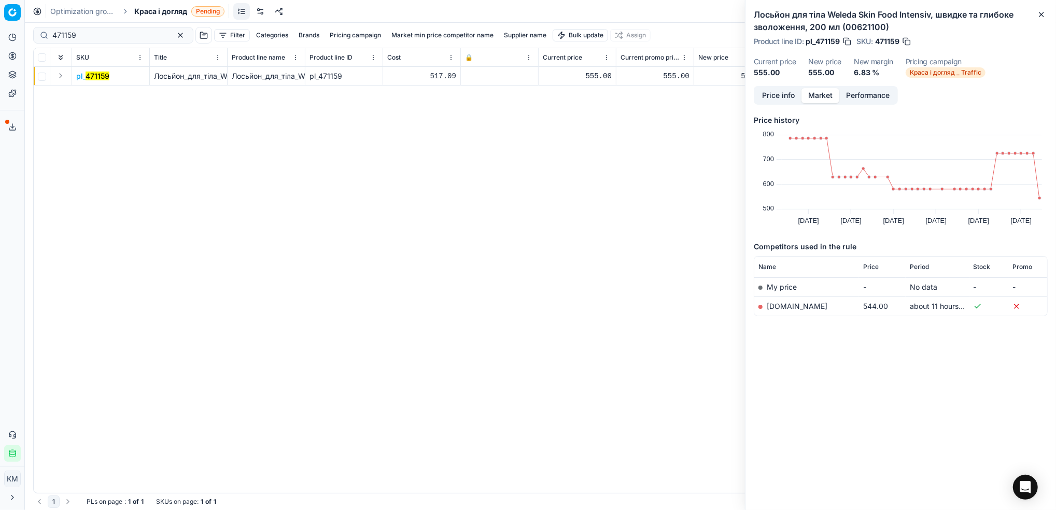
click at [776, 303] on link "[DOMAIN_NAME]" at bounding box center [796, 306] width 61 height 9
drag, startPoint x: 93, startPoint y: 38, endPoint x: 7, endPoint y: 33, distance: 85.7
click at [6, 35] on div "Pricing platform Analytics Pricing Product portfolio Templates Export service 6…" at bounding box center [528, 255] width 1056 height 510
paste input "65"
click at [108, 77] on mark "471165" at bounding box center [98, 76] width 24 height 9
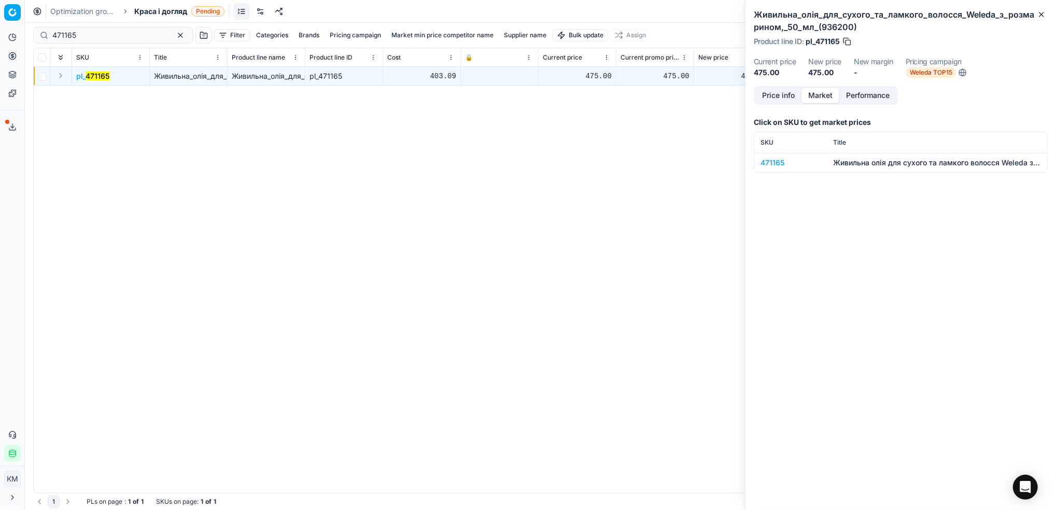
click at [778, 163] on div "471165" at bounding box center [790, 163] width 60 height 10
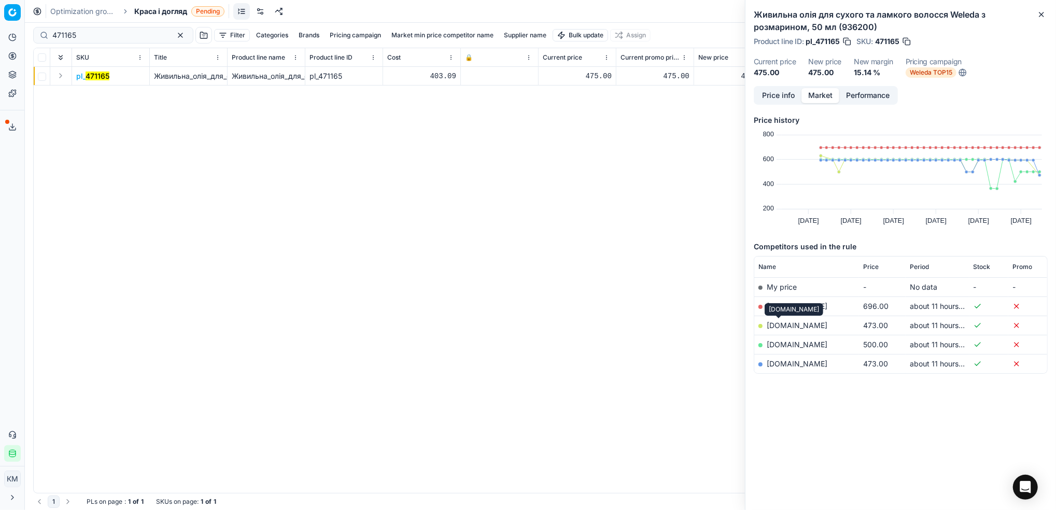
click at [779, 323] on link "[DOMAIN_NAME]" at bounding box center [796, 325] width 61 height 9
drag, startPoint x: 120, startPoint y: 34, endPoint x: -3, endPoint y: 30, distance: 122.9
click at [0, 30] on html "Pricing platform Analytics Pricing Product portfolio Templates Export service 6…" at bounding box center [528, 255] width 1056 height 510
paste input "83"
click at [98, 76] on mark "471183" at bounding box center [98, 76] width 24 height 9
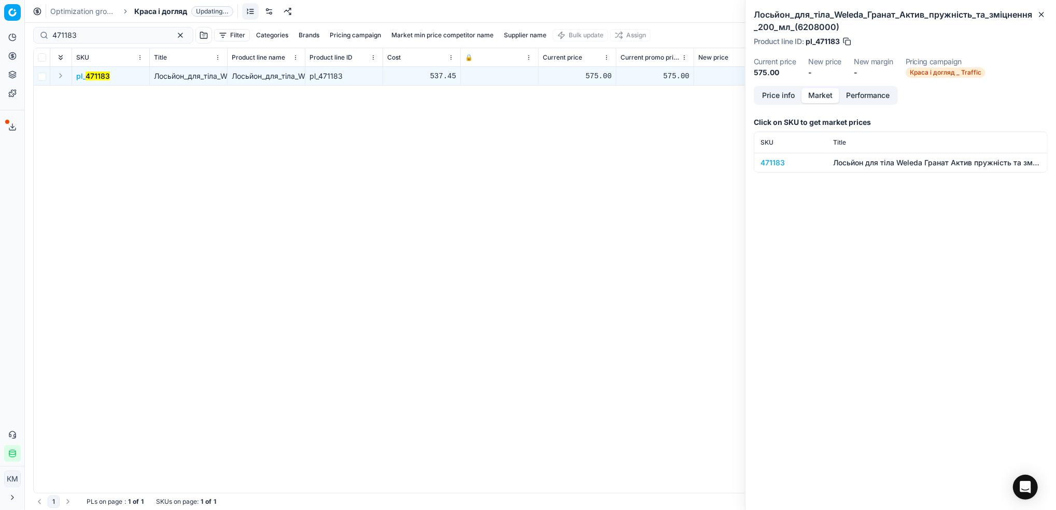
click at [778, 158] on div "471183" at bounding box center [790, 163] width 60 height 10
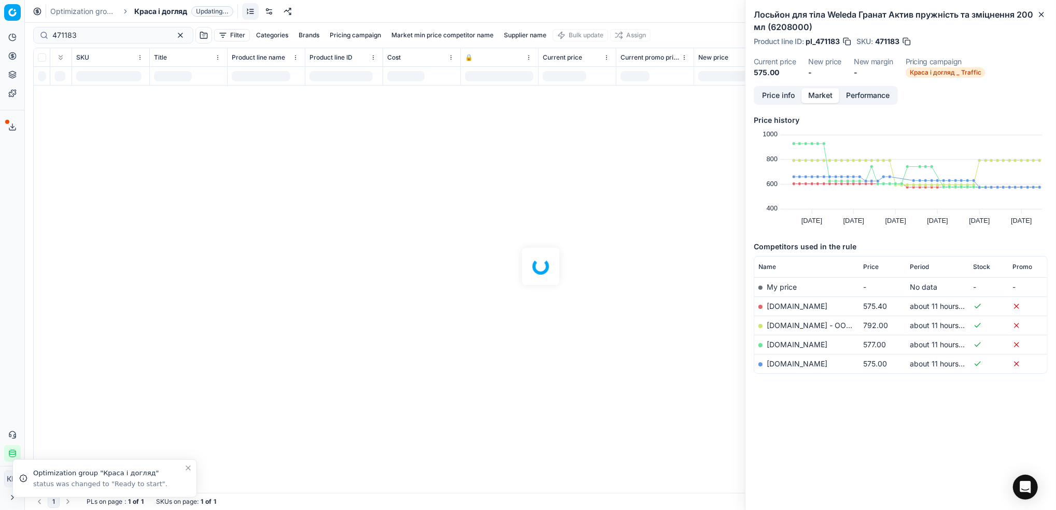
click at [783, 362] on link "[DOMAIN_NAME]" at bounding box center [796, 363] width 61 height 9
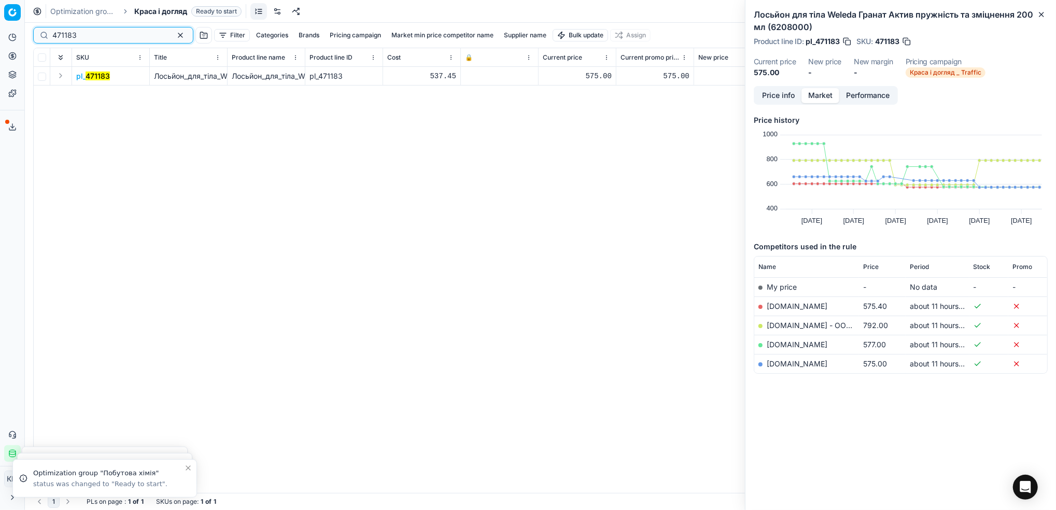
drag, startPoint x: 102, startPoint y: 35, endPoint x: -3, endPoint y: 27, distance: 105.0
click at [0, 27] on html "Pricing platform Analytics Pricing Product portfolio Templates Export service 6…" at bounding box center [528, 255] width 1056 height 510
paste input "38152"
type input "438152"
click at [102, 76] on mark "438152" at bounding box center [99, 76] width 26 height 9
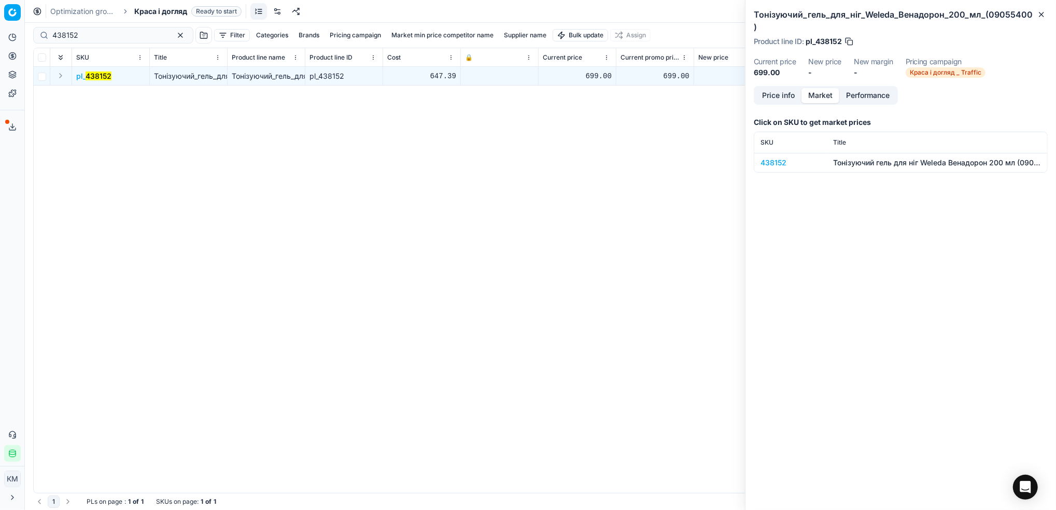
click at [772, 158] on div "438152" at bounding box center [790, 163] width 60 height 10
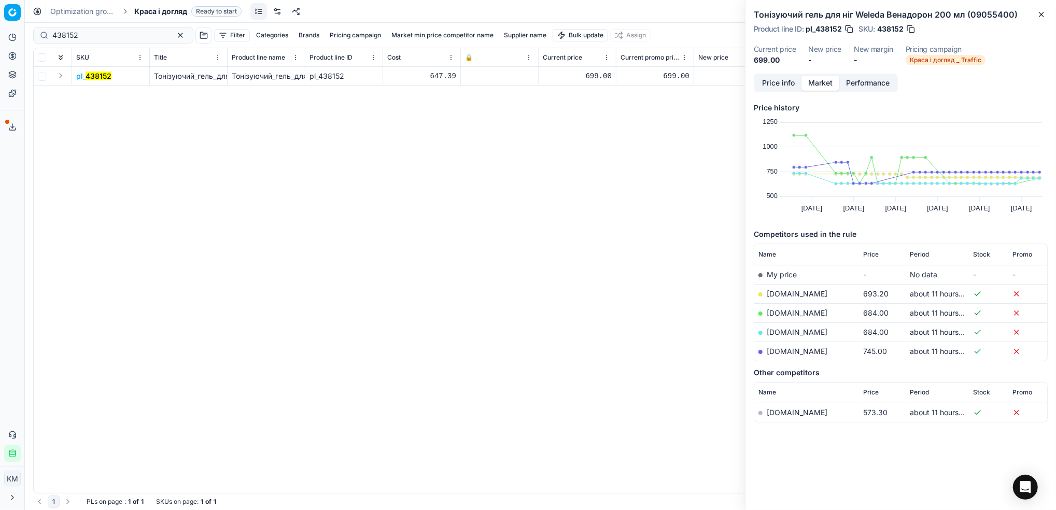
click at [801, 336] on link "[DOMAIN_NAME]" at bounding box center [796, 332] width 61 height 9
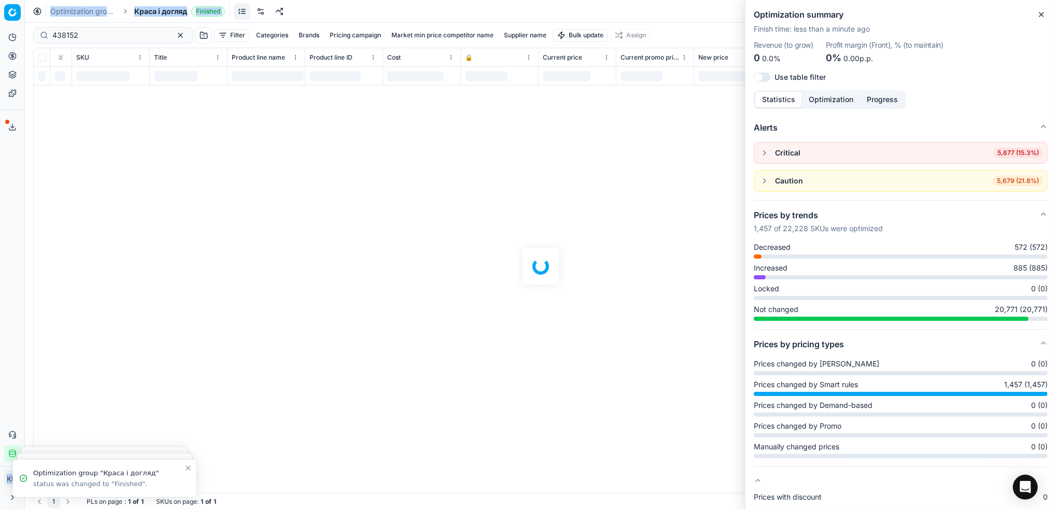
drag, startPoint x: 119, startPoint y: 33, endPoint x: 50, endPoint y: 35, distance: 69.5
click at [18, 31] on div "Pricing platform Analytics Pricing Product portfolio Templates Export service 6…" at bounding box center [528, 255] width 1056 height 510
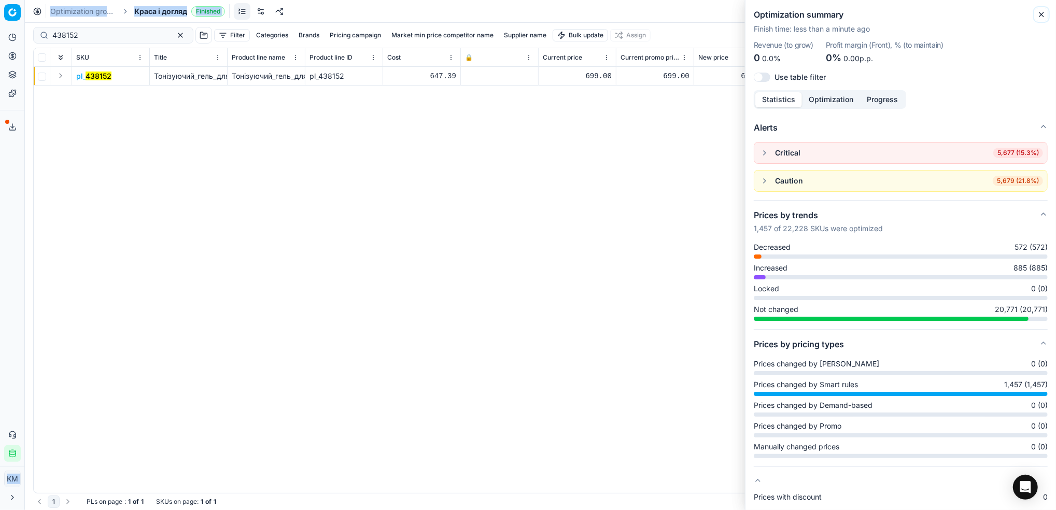
click at [1041, 11] on icon "button" at bounding box center [1041, 14] width 8 height 8
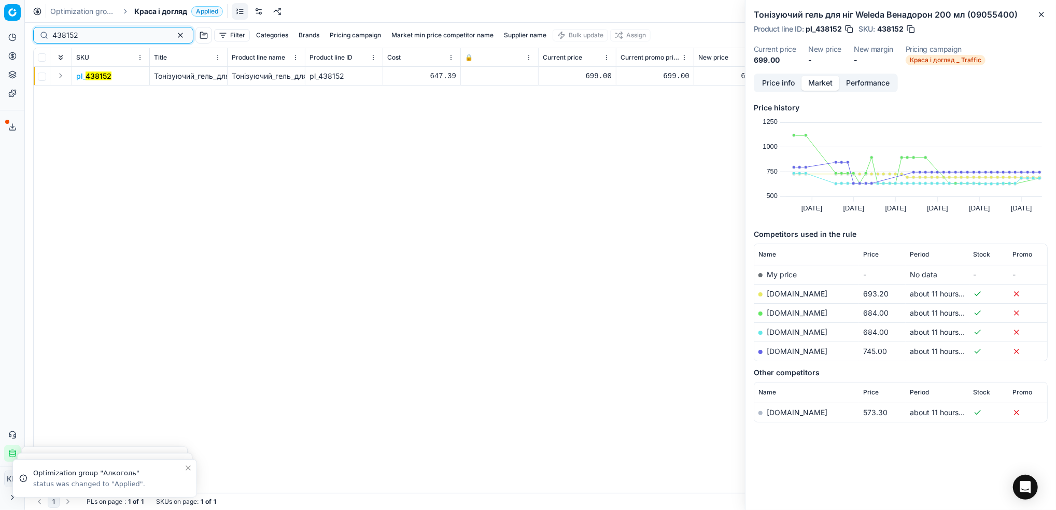
drag, startPoint x: 104, startPoint y: 34, endPoint x: 29, endPoint y: 33, distance: 75.1
click at [29, 33] on div "438152 Filter Categories Brands Pricing campaign Market min price competitor na…" at bounding box center [540, 266] width 1031 height 487
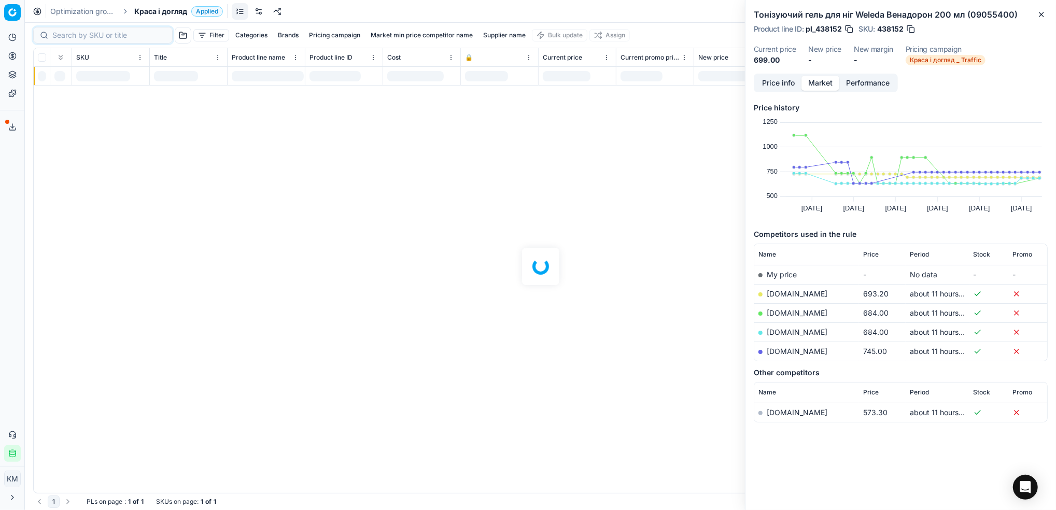
click at [308, 33] on div at bounding box center [540, 266] width 1031 height 487
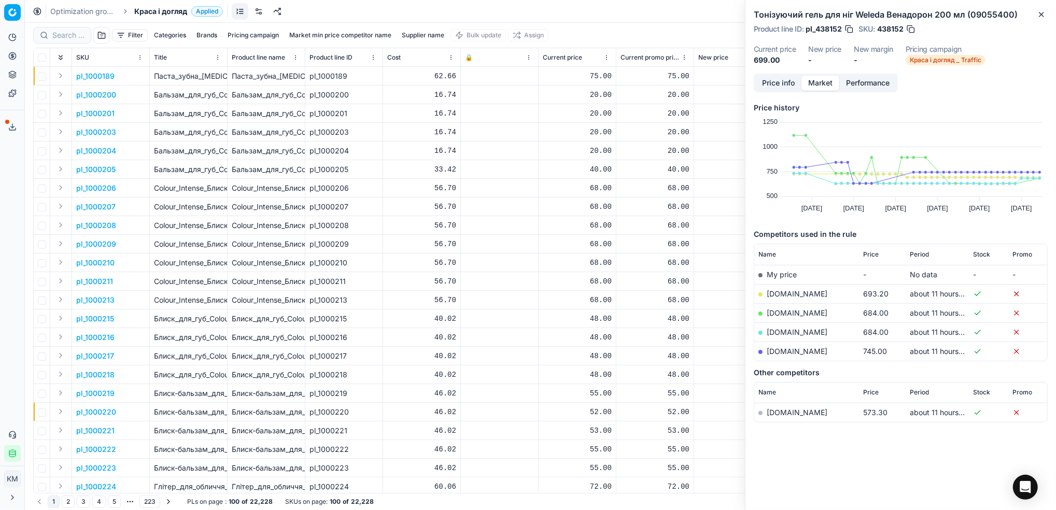
click at [427, 37] on button "Supplier name" at bounding box center [422, 35] width 51 height 12
type input "прокейр"
click at [467, 158] on button "Apply" at bounding box center [472, 158] width 25 height 12
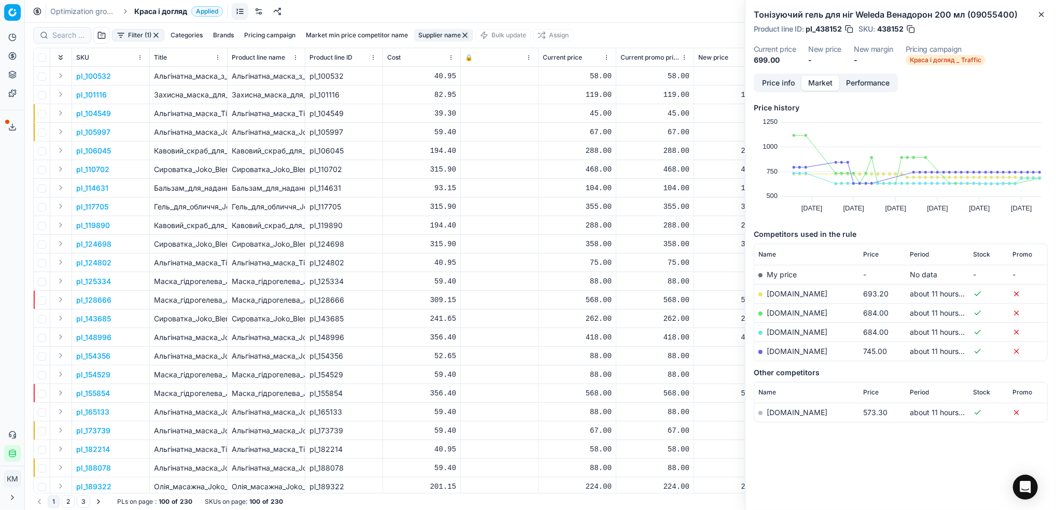
click at [604, 11] on div "Optimization groups Краса і догляд Applied Discard Download report" at bounding box center [540, 11] width 1031 height 23
click at [1039, 15] on icon "button" at bounding box center [1041, 14] width 8 height 8
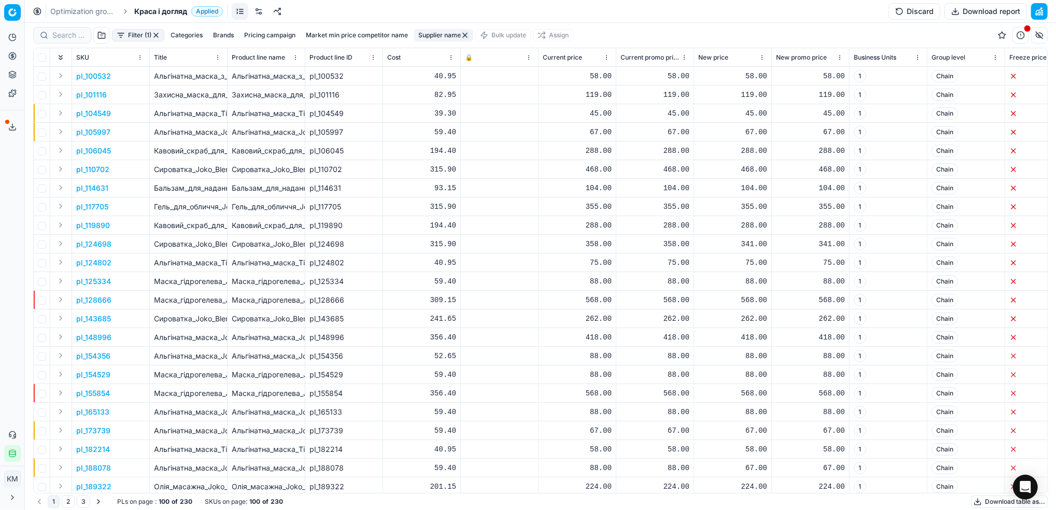
click at [990, 499] on button "Download table as..." at bounding box center [1009, 501] width 77 height 12
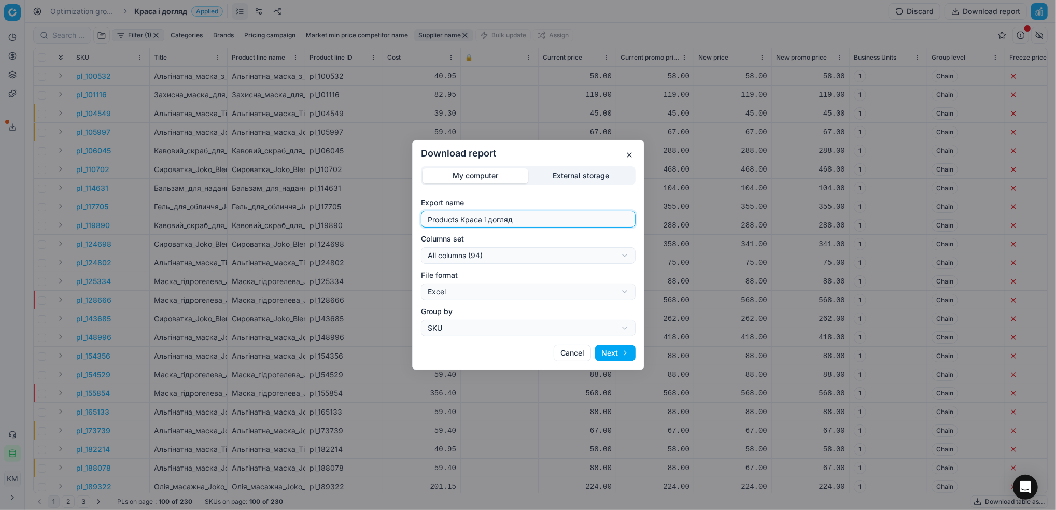
click at [342, 207] on div "Download report My computer External storage Export name Products Краса і догля…" at bounding box center [528, 255] width 1056 height 510
type input "е"
type input "прокейр"
click at [609, 353] on button "Next" at bounding box center [615, 353] width 40 height 17
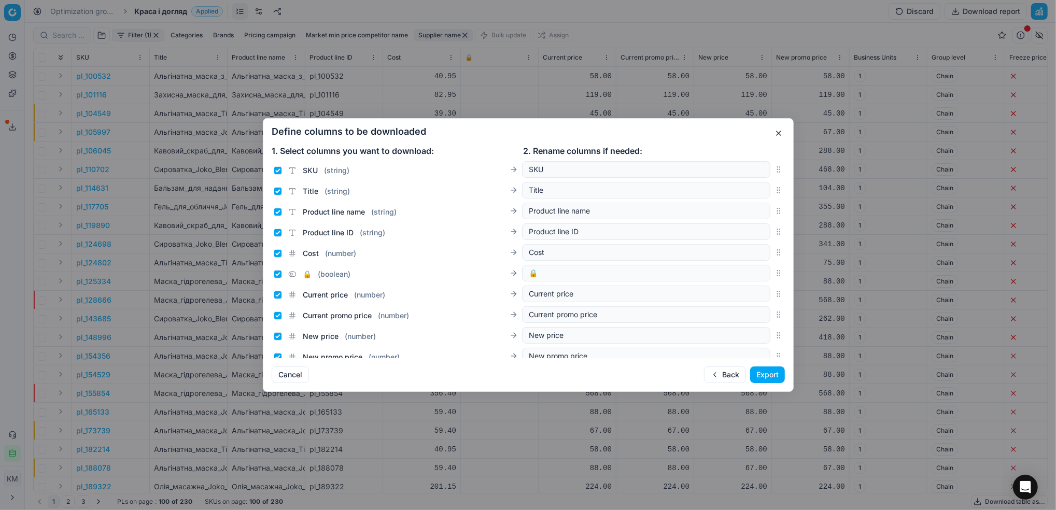
click at [769, 372] on button "Export" at bounding box center [767, 374] width 35 height 17
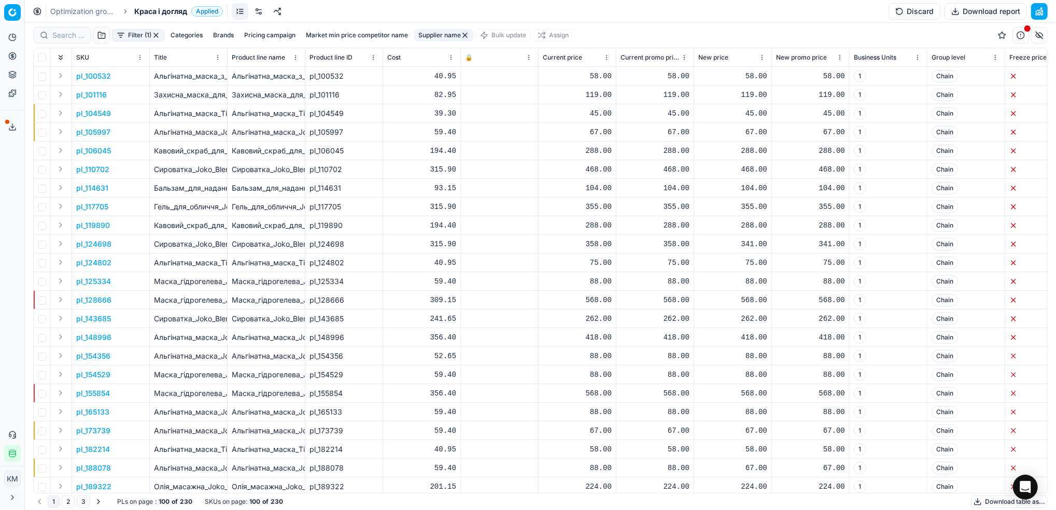
click at [8, 125] on icon at bounding box center [12, 127] width 8 height 8
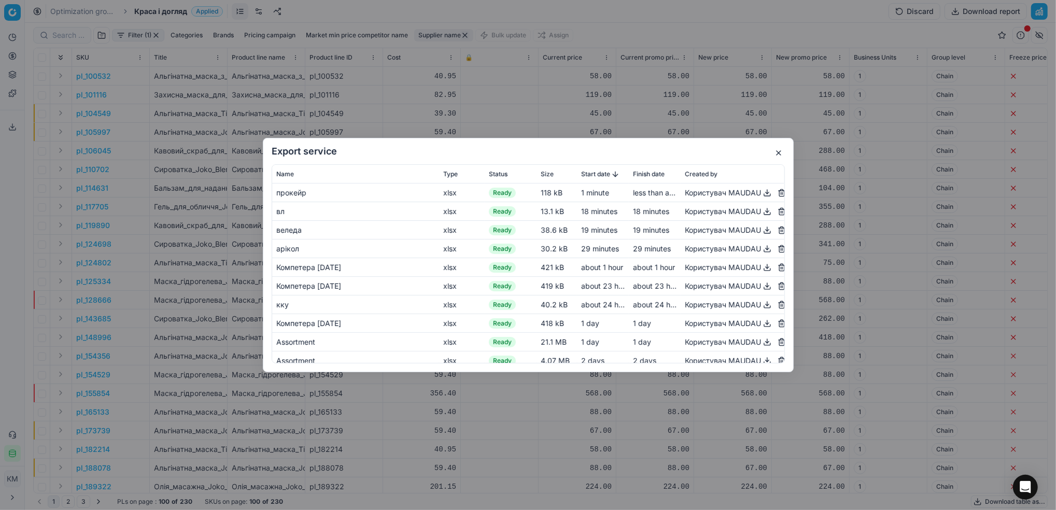
click at [761, 196] on button "button" at bounding box center [767, 193] width 12 height 12
click at [776, 154] on button "button" at bounding box center [778, 153] width 12 height 12
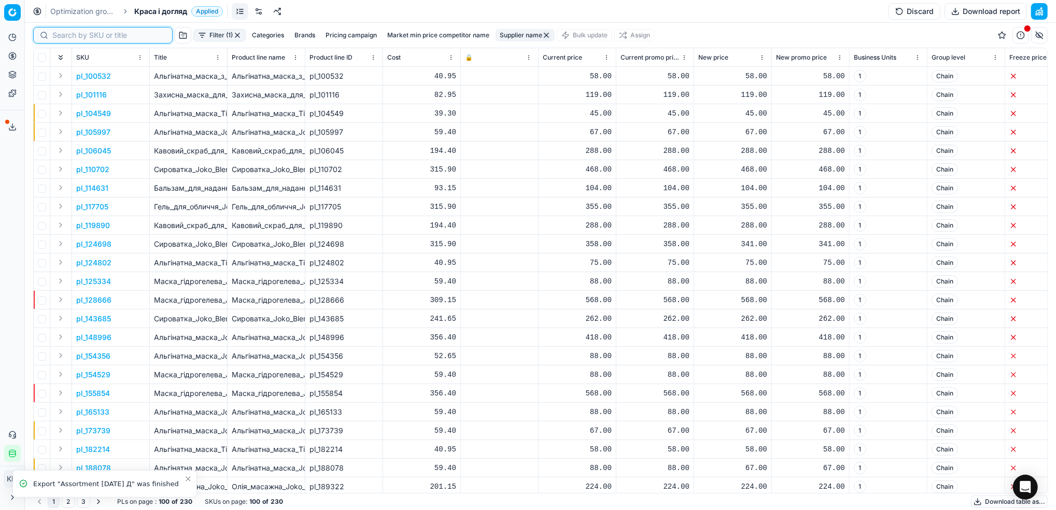
click at [56, 37] on input at bounding box center [108, 35] width 113 height 10
paste input "545797"
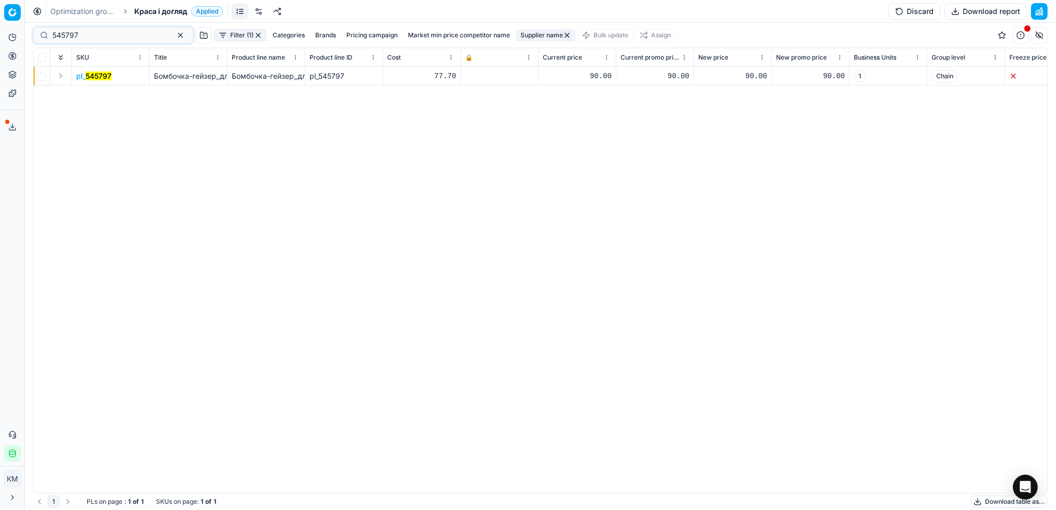
click at [97, 76] on mark "545797" at bounding box center [99, 76] width 26 height 9
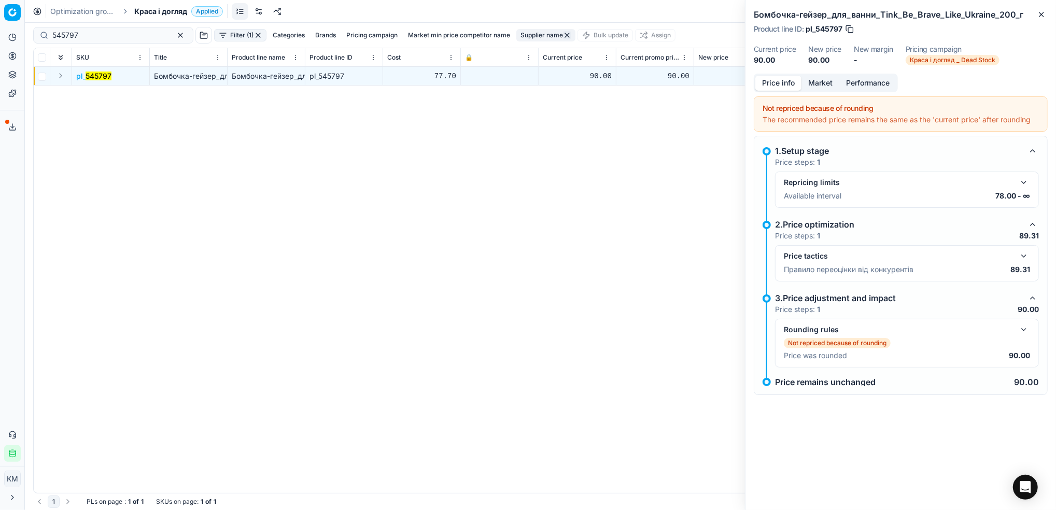
click at [827, 80] on button "Market" at bounding box center [820, 83] width 38 height 15
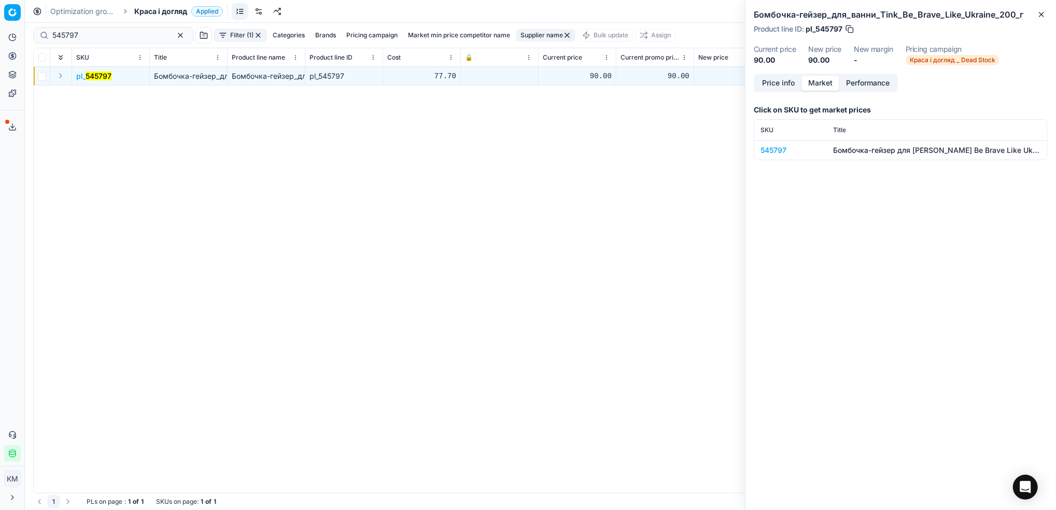
click at [777, 146] on div "545797" at bounding box center [790, 150] width 60 height 10
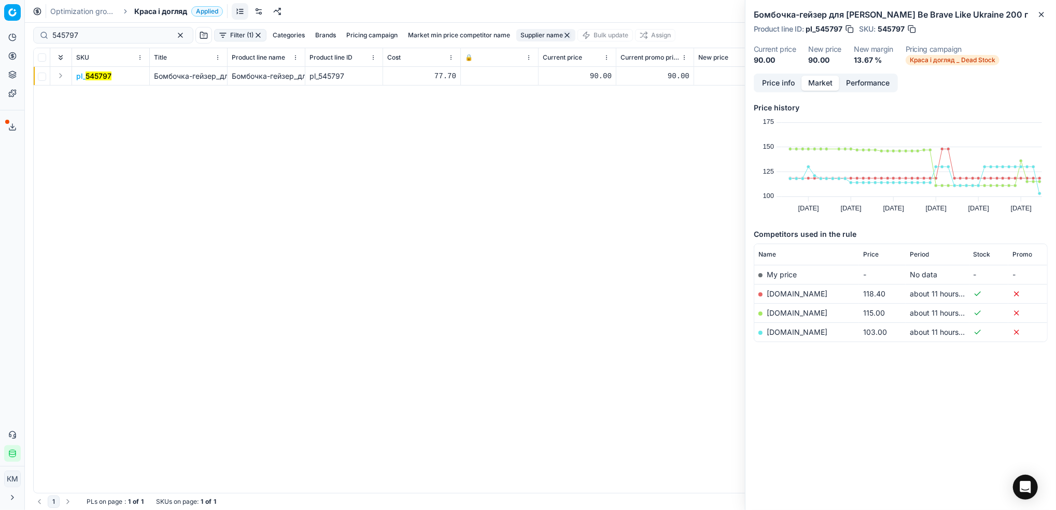
click at [581, 237] on div "pl_ 545797 Бомбочка-гейзер_для_ванни_Tink_Be_Brave_Like_Ukraine_200_г Бомбочка-…" at bounding box center [540, 280] width 1013 height 426
click at [1037, 13] on icon "button" at bounding box center [1041, 14] width 8 height 8
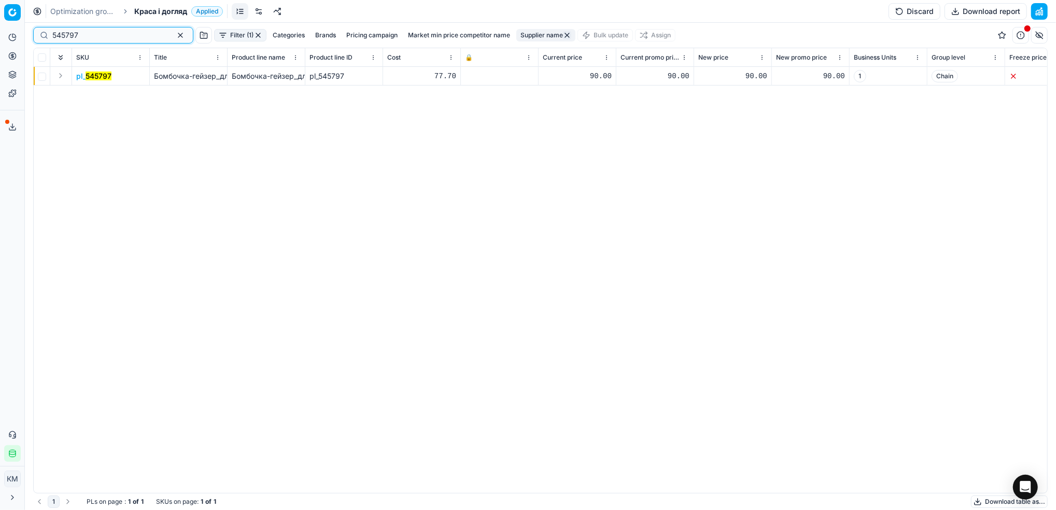
drag, startPoint x: 90, startPoint y: 32, endPoint x: 48, endPoint y: 38, distance: 42.0
click at [48, 38] on div "545797" at bounding box center [113, 35] width 160 height 17
click at [104, 79] on mark "545797" at bounding box center [99, 76] width 26 height 9
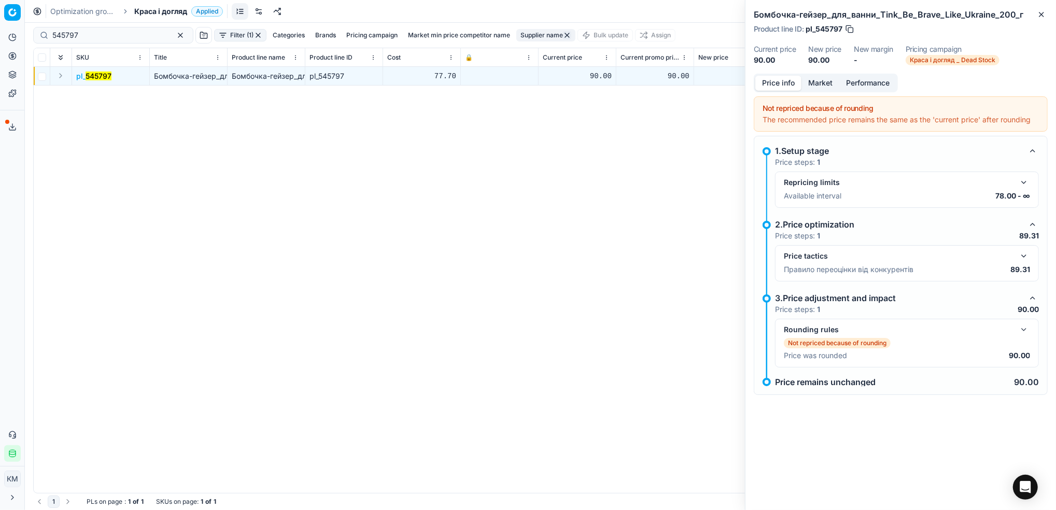
click at [818, 87] on button "Market" at bounding box center [820, 83] width 38 height 15
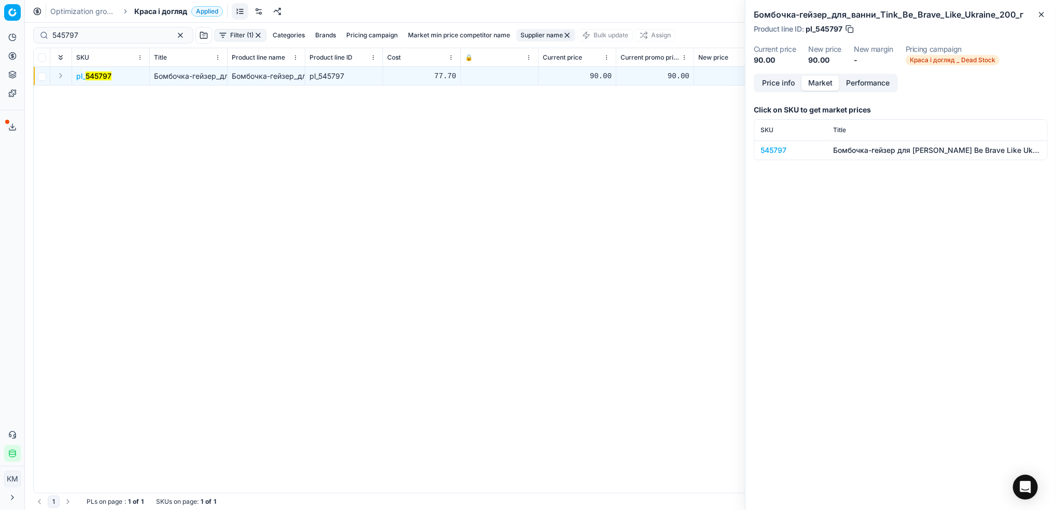
click at [777, 150] on div "545797" at bounding box center [790, 150] width 60 height 10
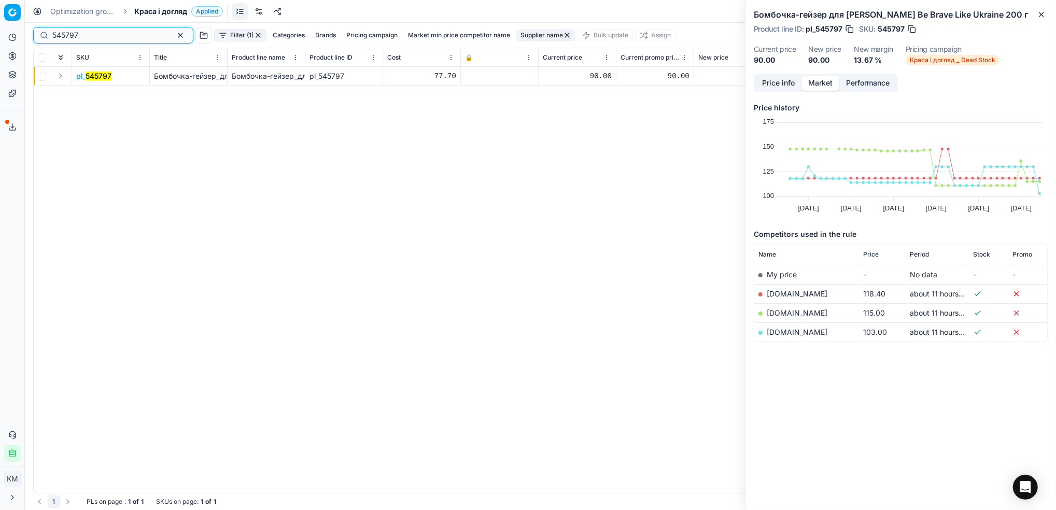
drag, startPoint x: 108, startPoint y: 35, endPoint x: 1, endPoint y: 25, distance: 107.7
click at [1, 25] on div "Pricing platform Analytics Pricing Product portfolio Templates Export service 6…" at bounding box center [528, 255] width 1056 height 510
paste input "843"
click at [104, 79] on mark "545843" at bounding box center [99, 76] width 27 height 9
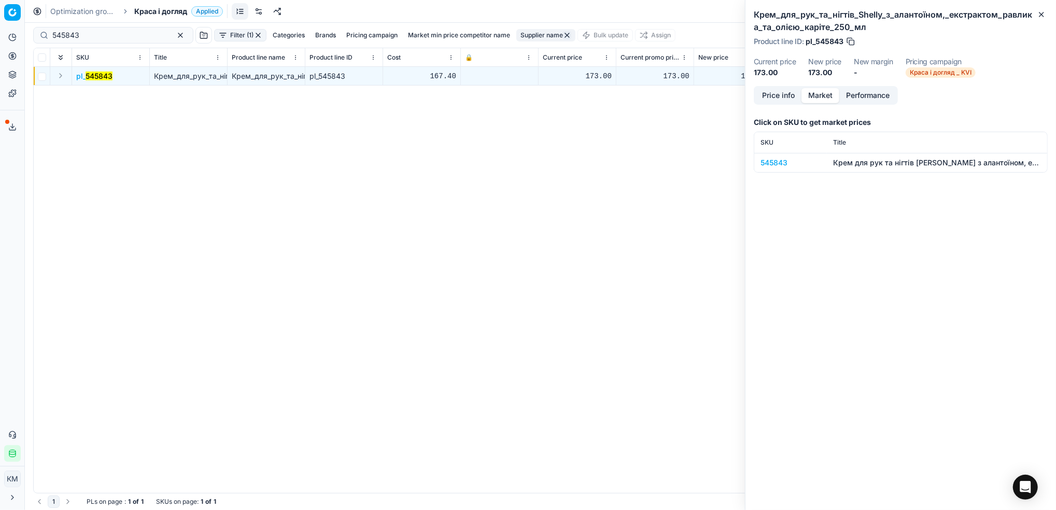
click at [775, 162] on div "545843" at bounding box center [790, 163] width 60 height 10
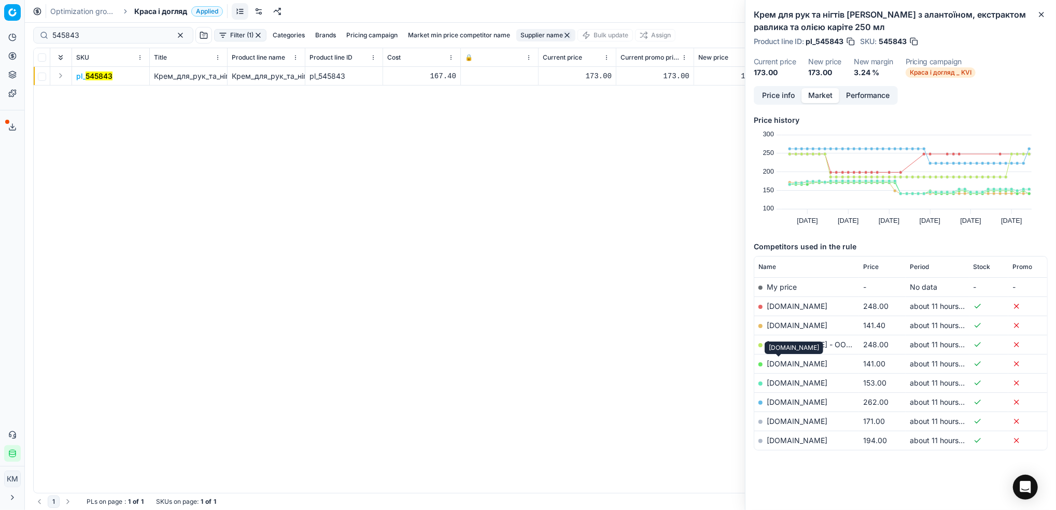
click at [776, 361] on link "[DOMAIN_NAME]" at bounding box center [796, 363] width 61 height 9
drag, startPoint x: 77, startPoint y: 39, endPoint x: 66, endPoint y: 34, distance: 11.6
click at [38, 38] on div "545843" at bounding box center [113, 35] width 160 height 17
drag, startPoint x: 101, startPoint y: 36, endPoint x: 44, endPoint y: 28, distance: 57.5
click at [10, 32] on div "Pricing platform Analytics Pricing Product portfolio Templates Export service 6…" at bounding box center [528, 255] width 1056 height 510
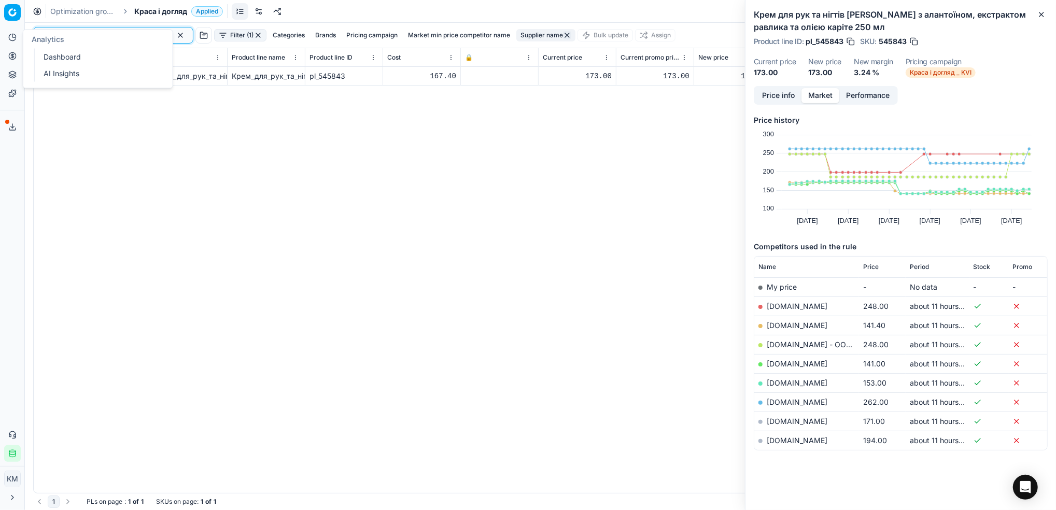
paste input "267844"
click at [97, 73] on mark "267844" at bounding box center [99, 76] width 27 height 9
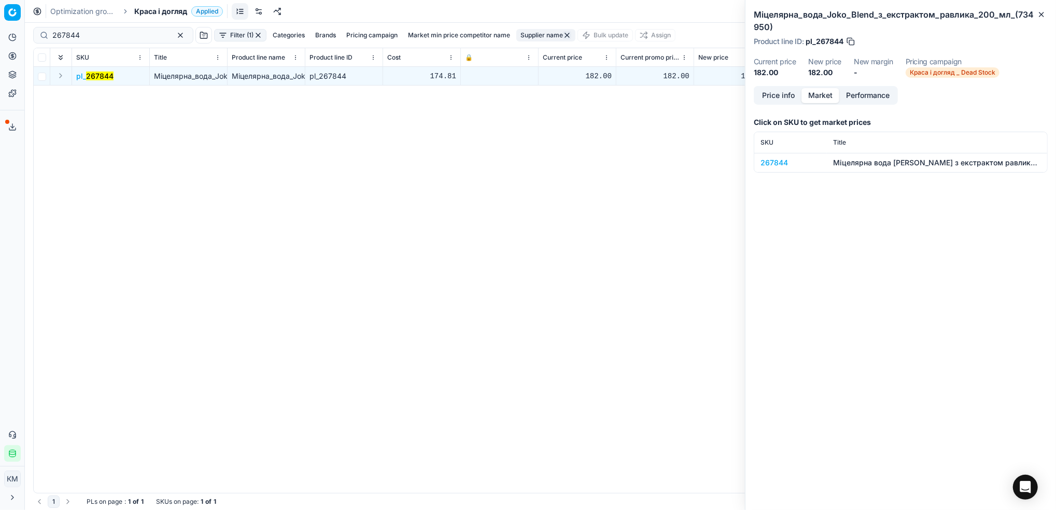
click at [784, 164] on div "267844" at bounding box center [790, 163] width 60 height 10
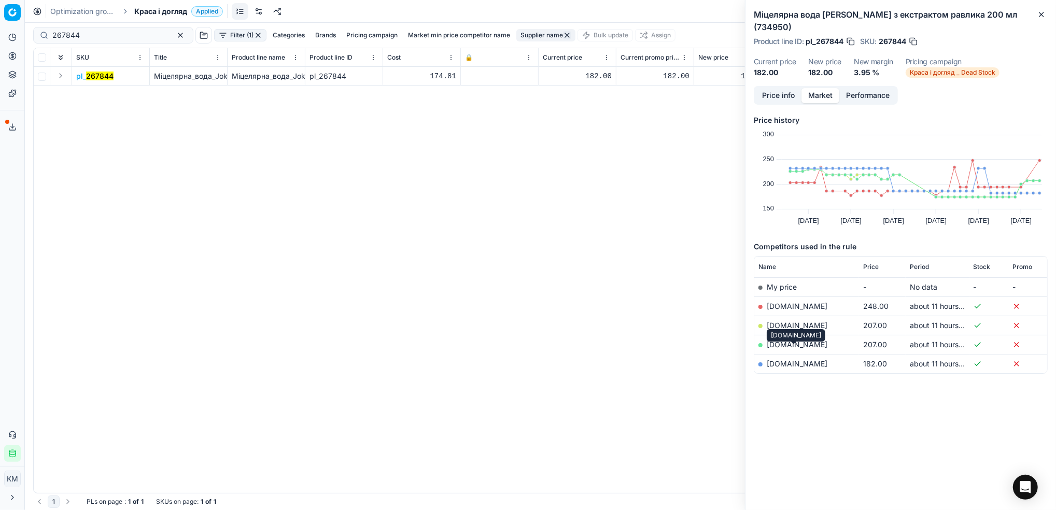
click at [794, 359] on link "[DOMAIN_NAME]" at bounding box center [796, 363] width 61 height 9
drag, startPoint x: 93, startPoint y: 31, endPoint x: 72, endPoint y: 28, distance: 21.5
click at [35, 31] on div "267844" at bounding box center [113, 35] width 160 height 17
paste input "547651"
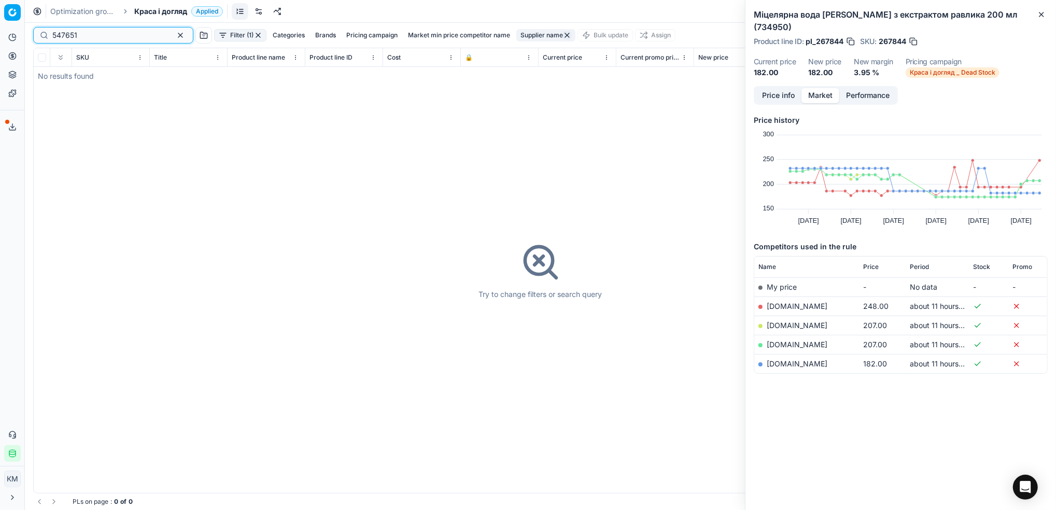
drag, startPoint x: 87, startPoint y: 36, endPoint x: 0, endPoint y: 25, distance: 87.7
click at [0, 26] on html "Pricing platform Analytics Pricing Product portfolio Templates Export service 6…" at bounding box center [528, 255] width 1056 height 510
paste input "707139"
type input "707139"
